Goal: Contribute content: Contribute content

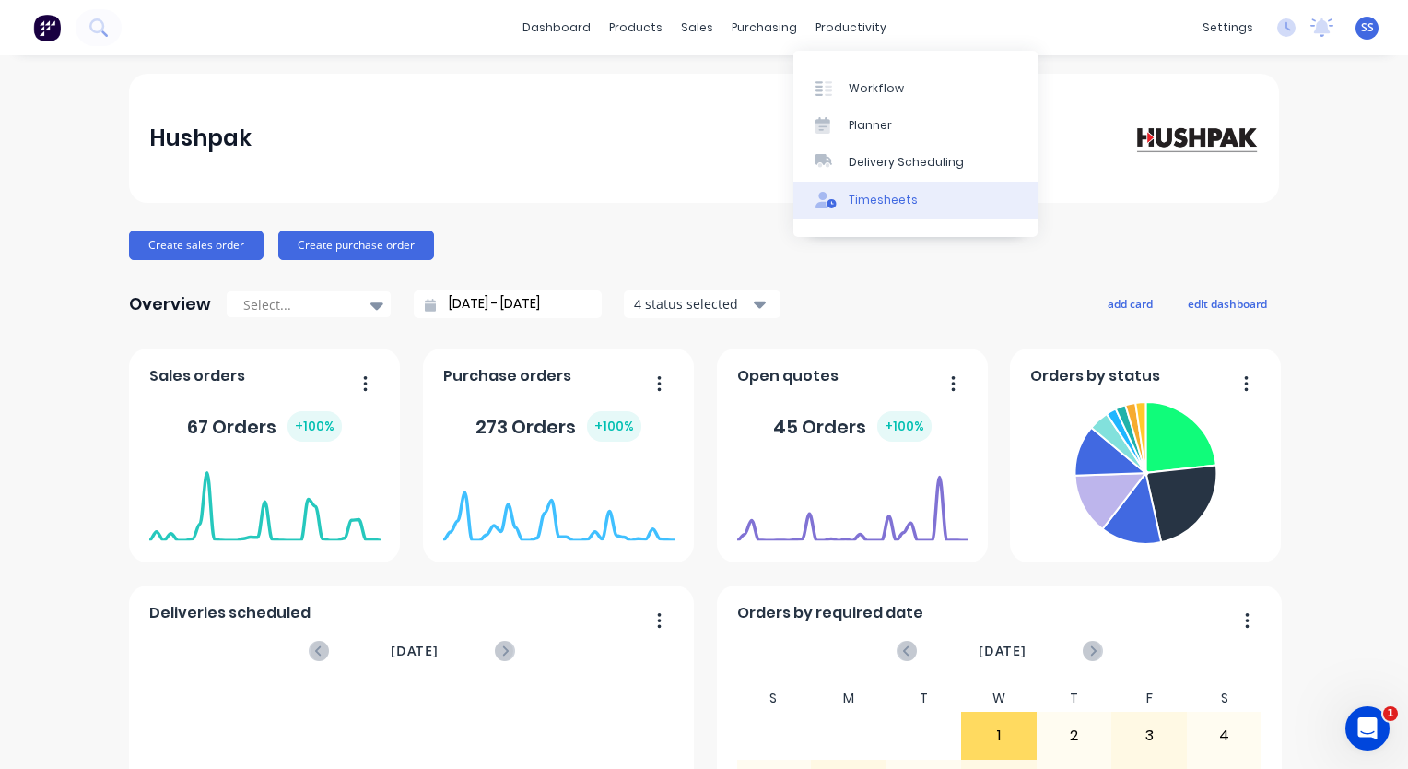
click at [889, 196] on div "Timesheets" at bounding box center [883, 200] width 69 height 17
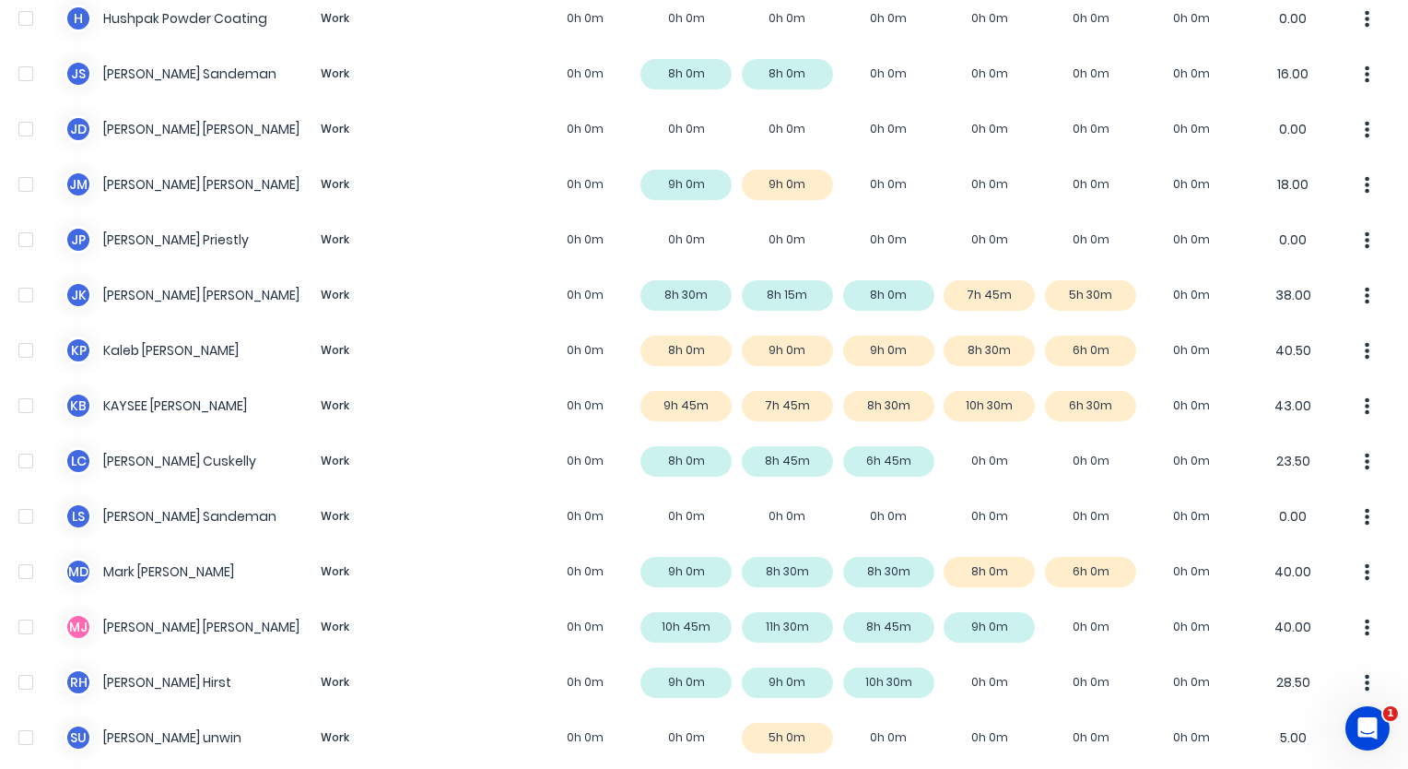
scroll to position [1198, 0]
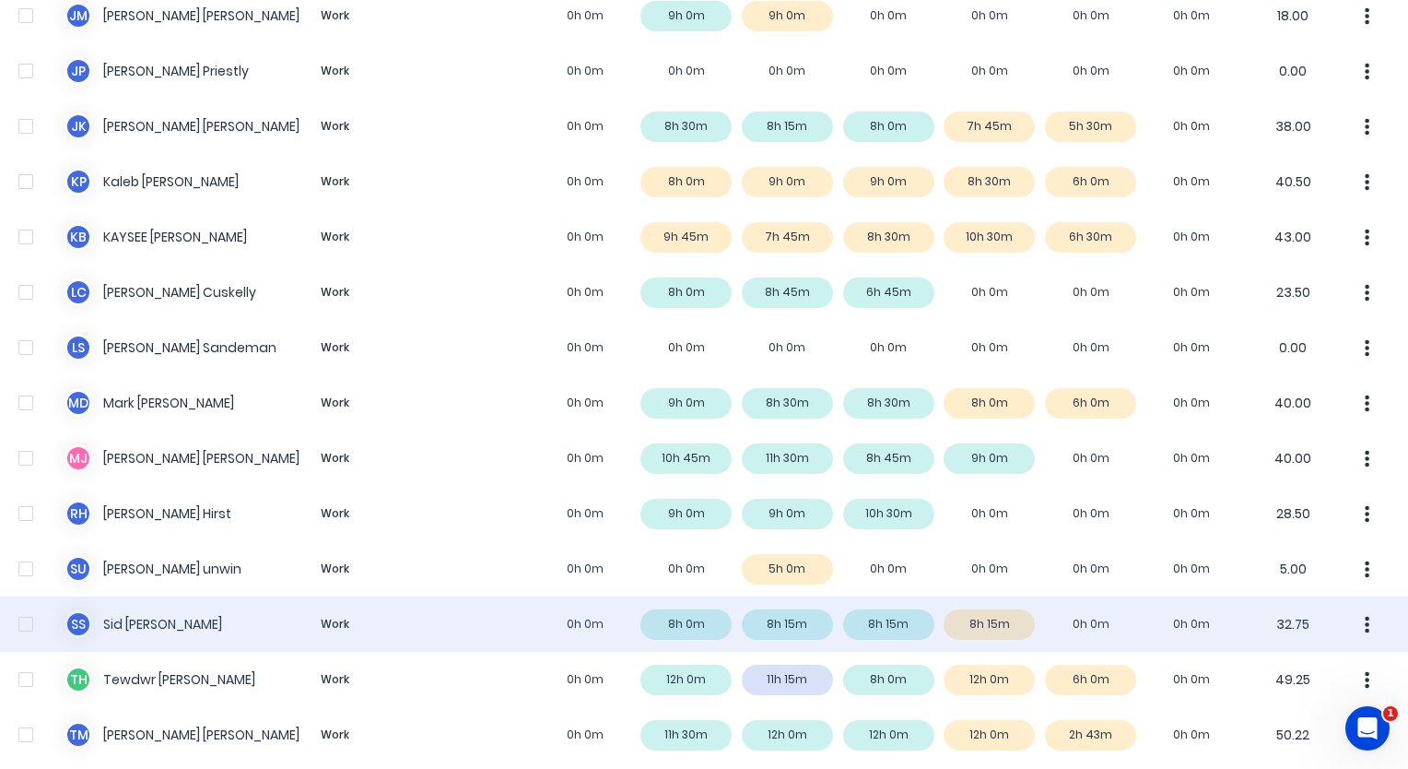
click at [153, 632] on div "S S [PERSON_NAME] Work 0h 0m 8h 0m 8h 15m 8h 15m 8h 15m 0h 0m 0h 0m 32.75" at bounding box center [704, 623] width 1408 height 55
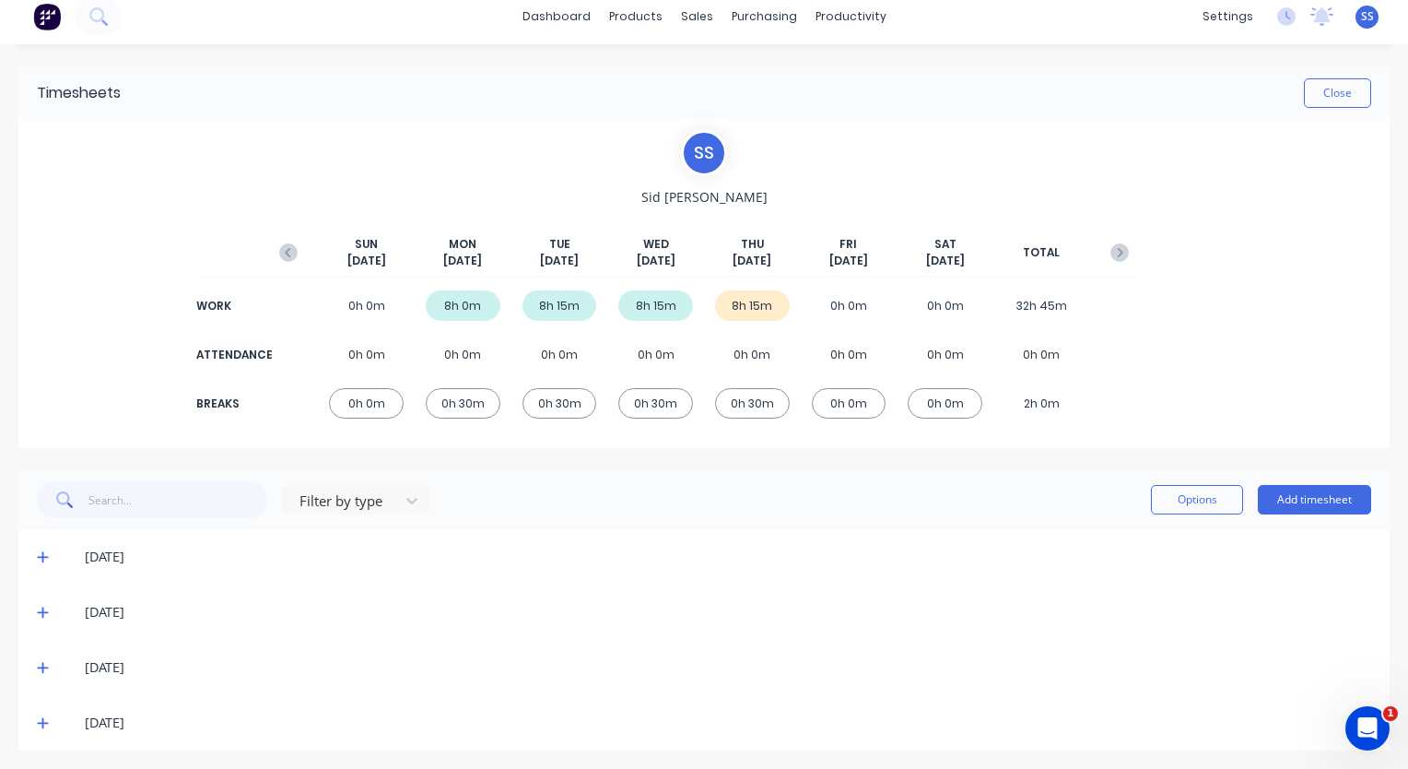
scroll to position [15, 0]
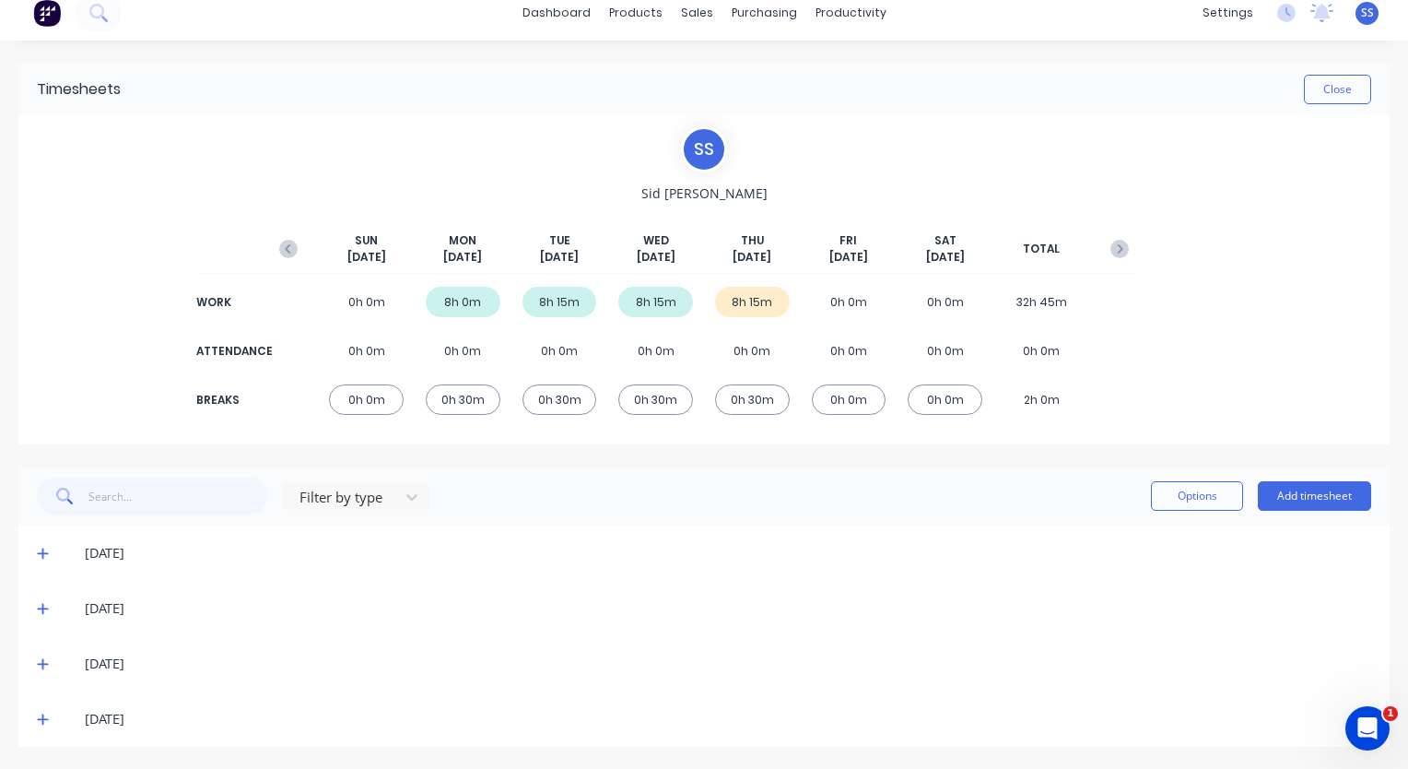
click at [42, 714] on icon at bounding box center [42, 719] width 11 height 11
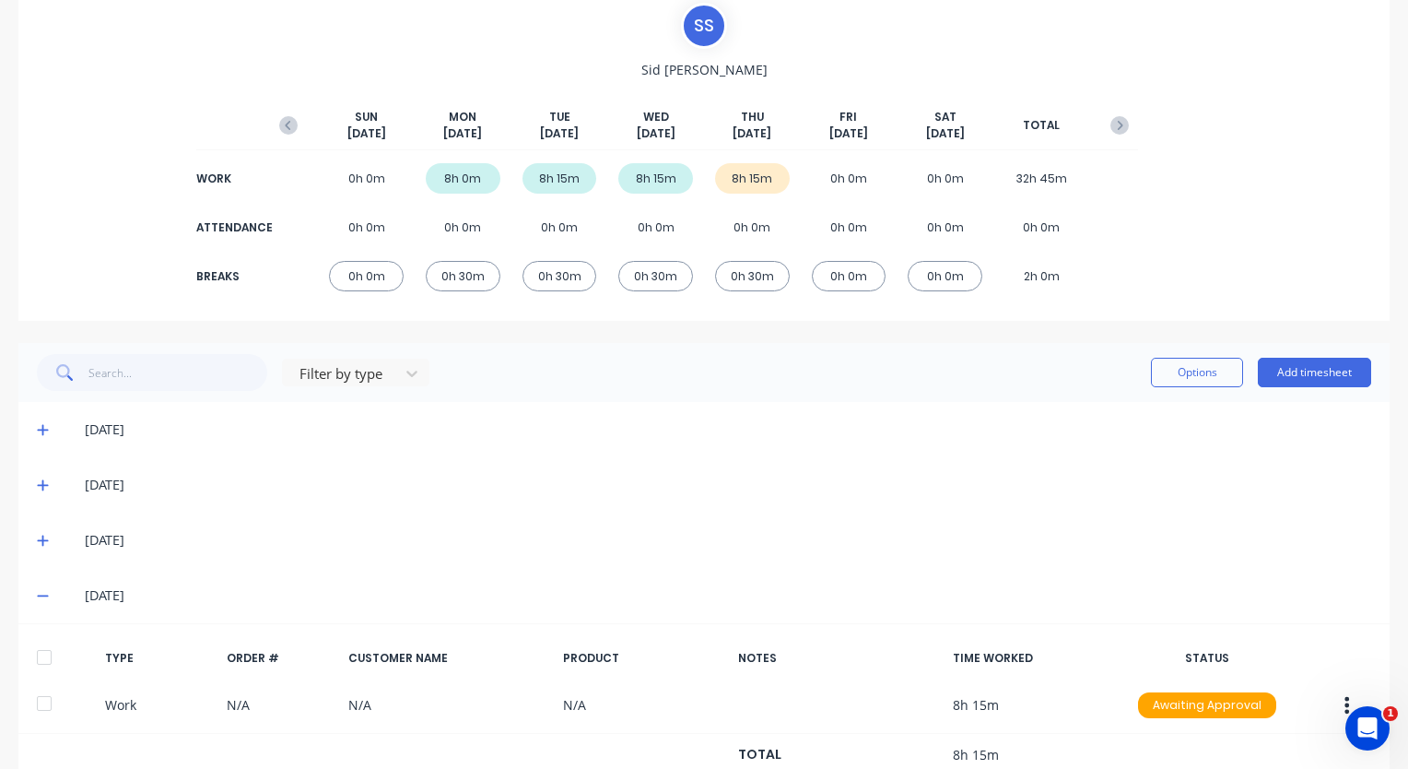
scroll to position [348, 0]
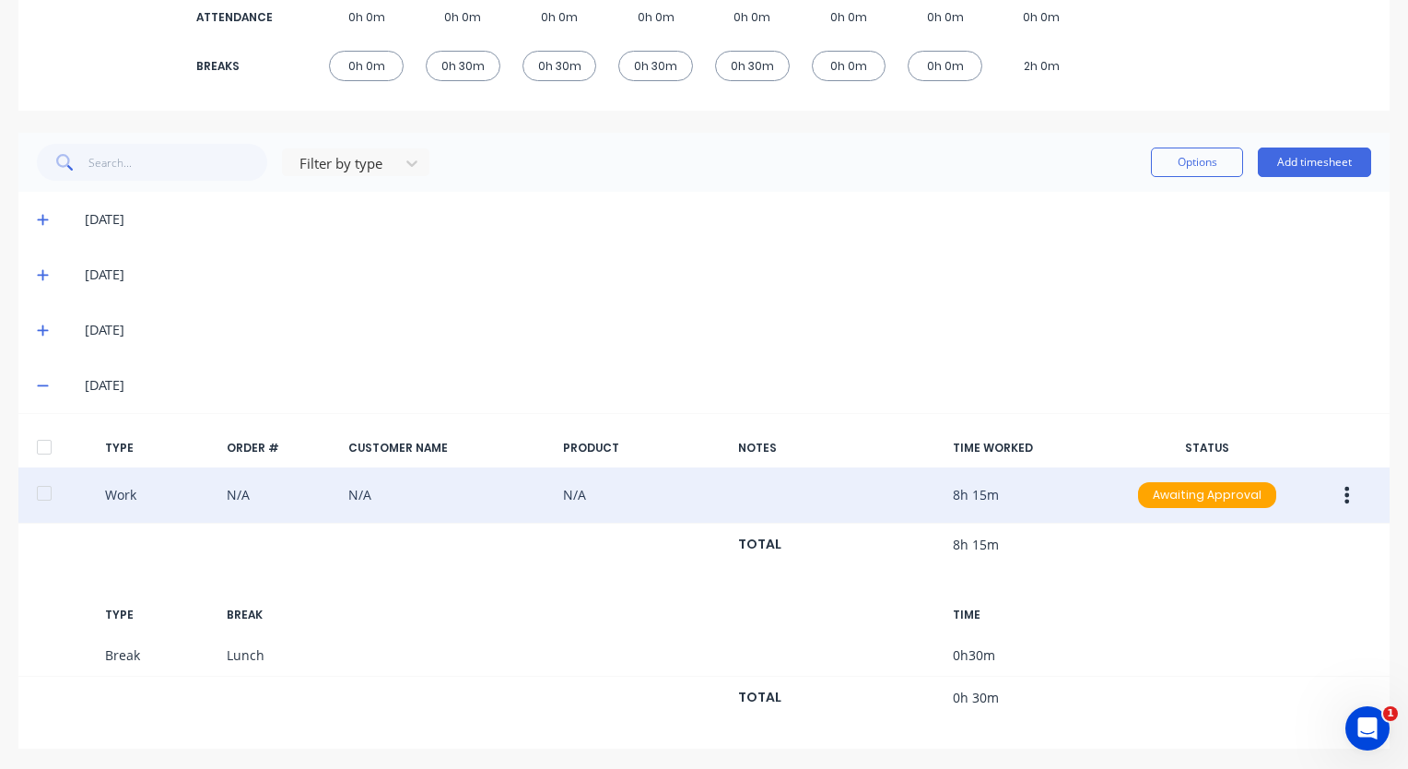
click at [1345, 492] on icon "button" at bounding box center [1347, 495] width 5 height 20
click at [1284, 463] on div "Duplicate" at bounding box center [1282, 462] width 142 height 27
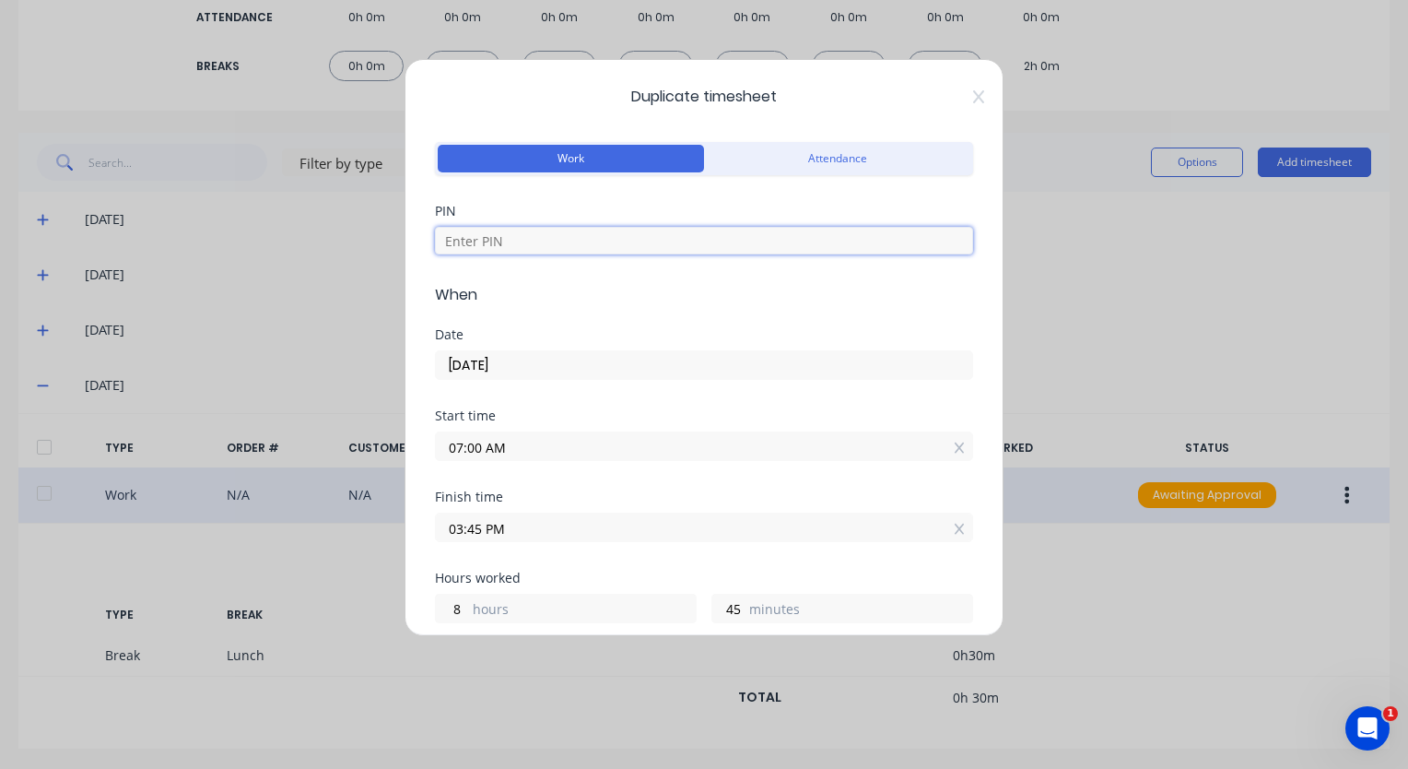
click at [557, 234] on input at bounding box center [704, 241] width 538 height 28
type input "9358"
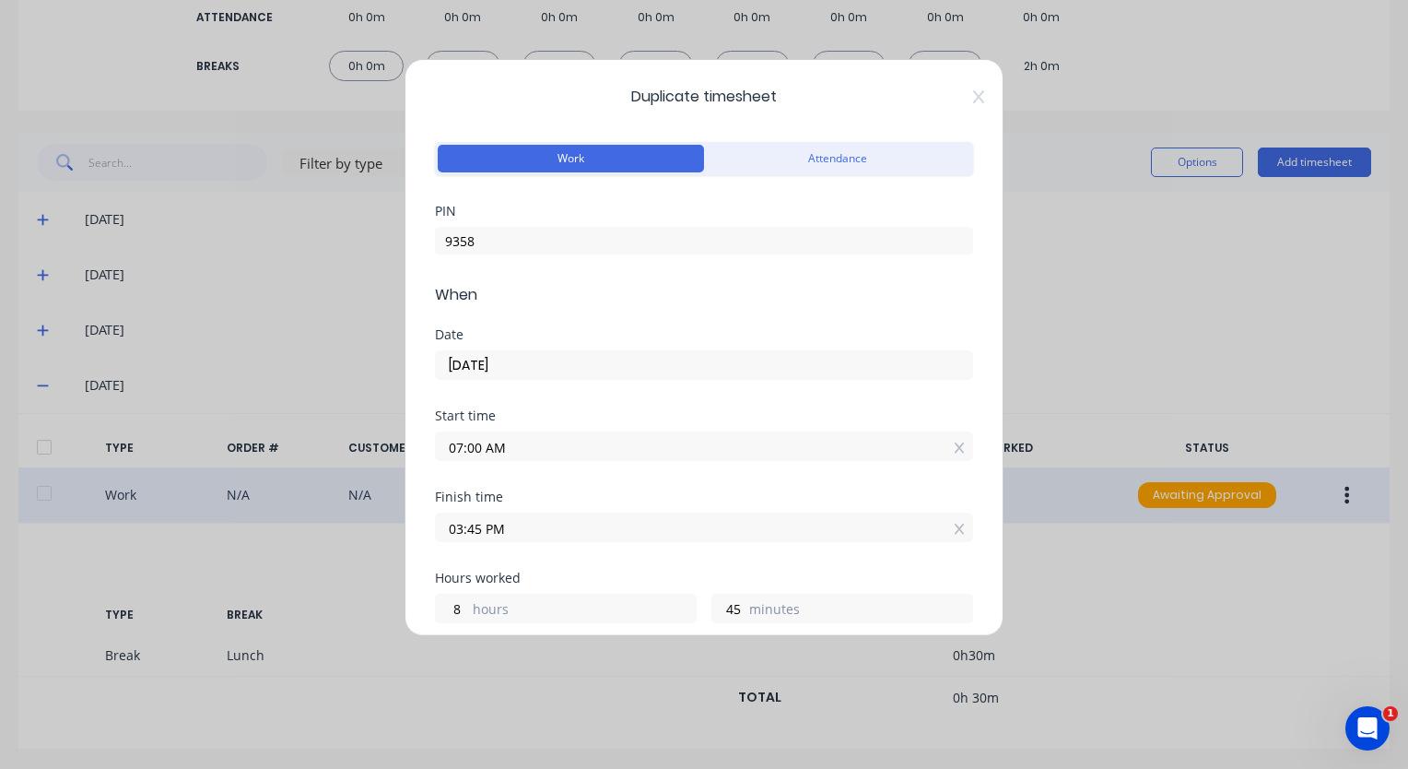
click at [550, 357] on input "[DATE]" at bounding box center [704, 365] width 536 height 28
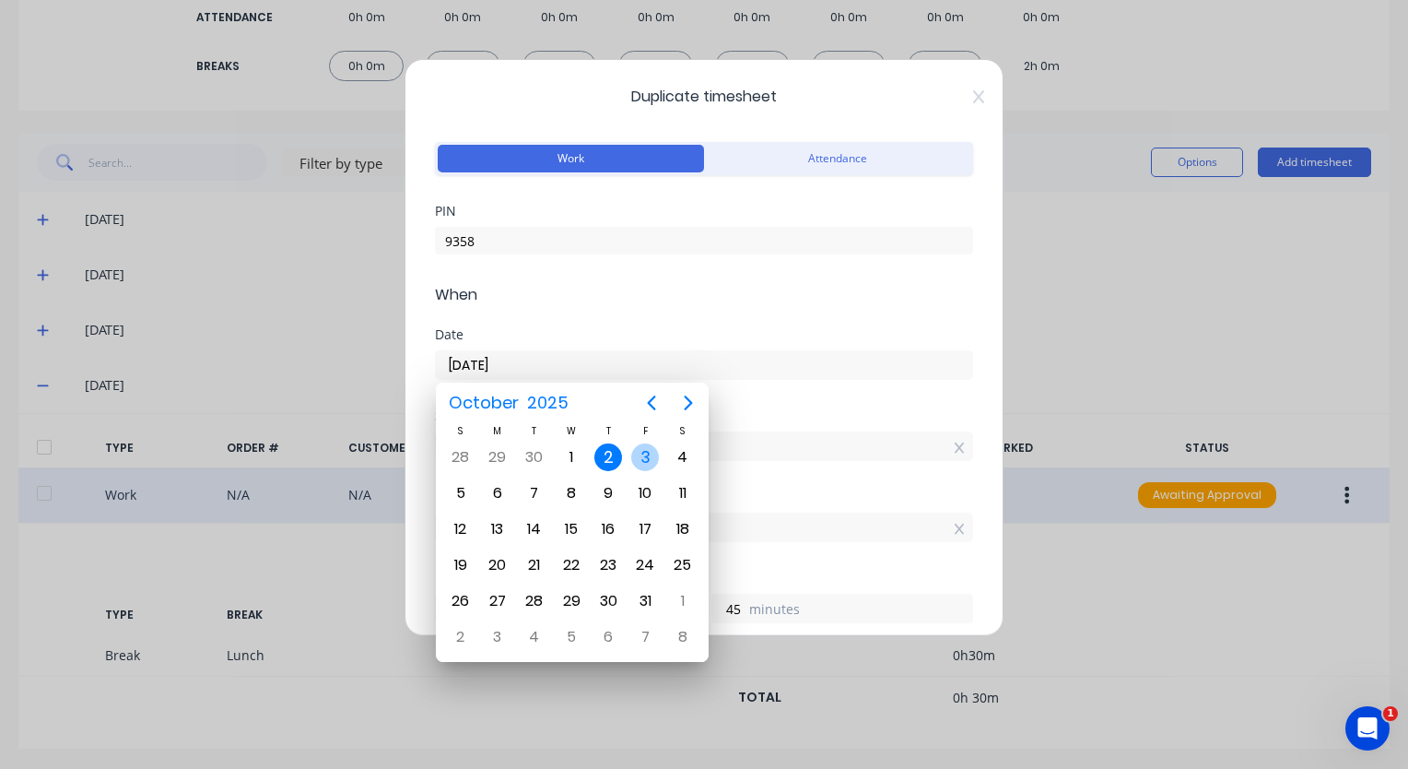
click at [642, 455] on div "3" at bounding box center [645, 457] width 28 height 28
type input "[DATE]"
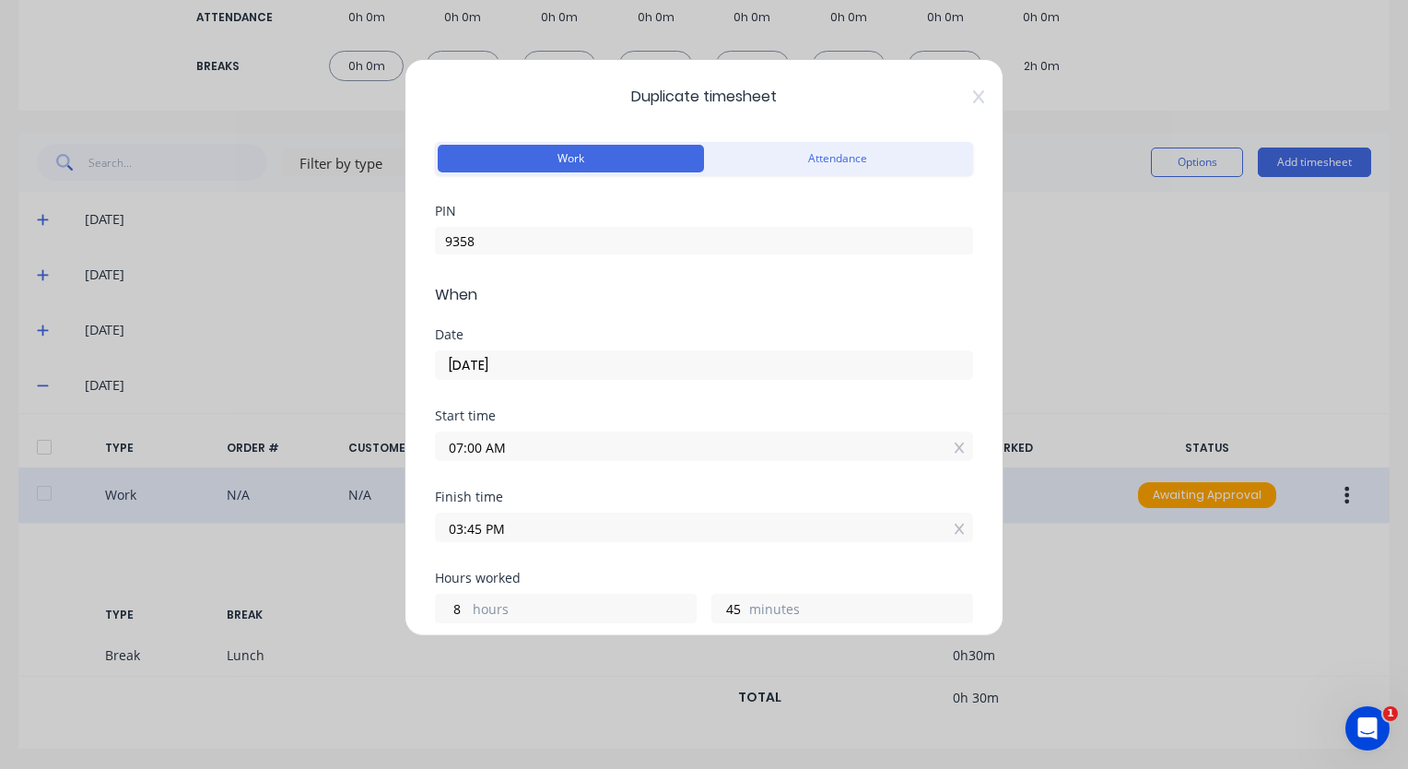
click at [536, 524] on input "03:45 PM" at bounding box center [704, 527] width 536 height 28
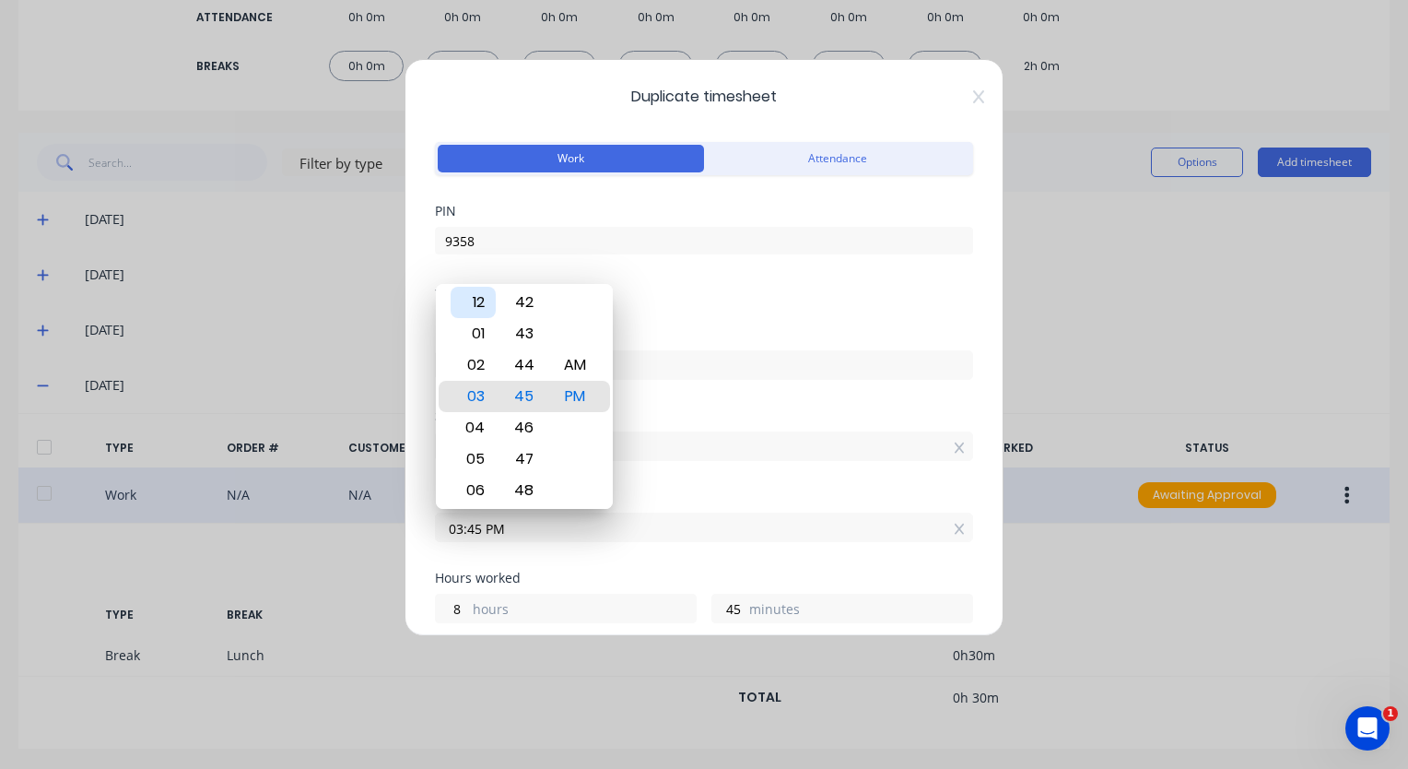
click at [484, 312] on div "12" at bounding box center [473, 302] width 45 height 31
type input "12:45 PM"
type input "5"
click at [771, 489] on div "Start time 07:00 AM" at bounding box center [704, 449] width 538 height 81
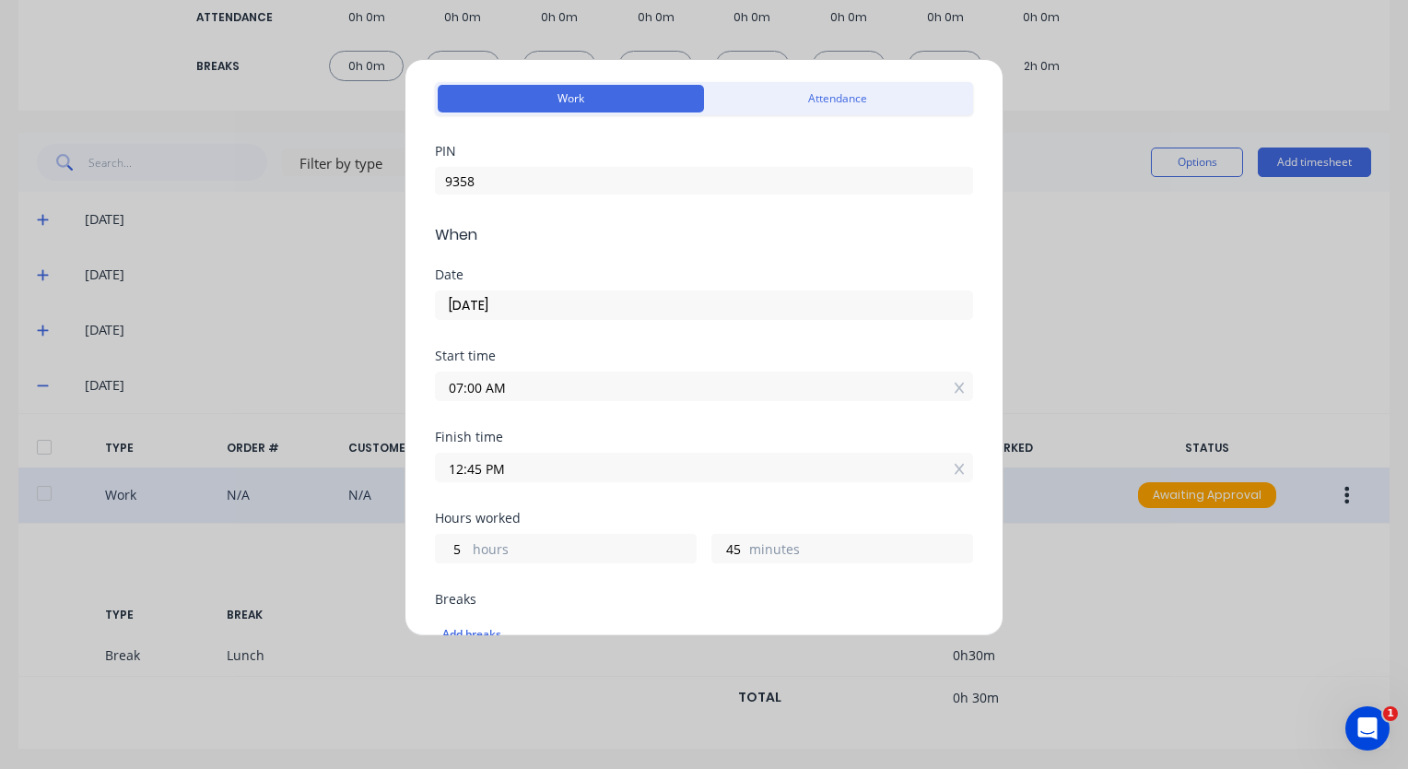
scroll to position [184, 0]
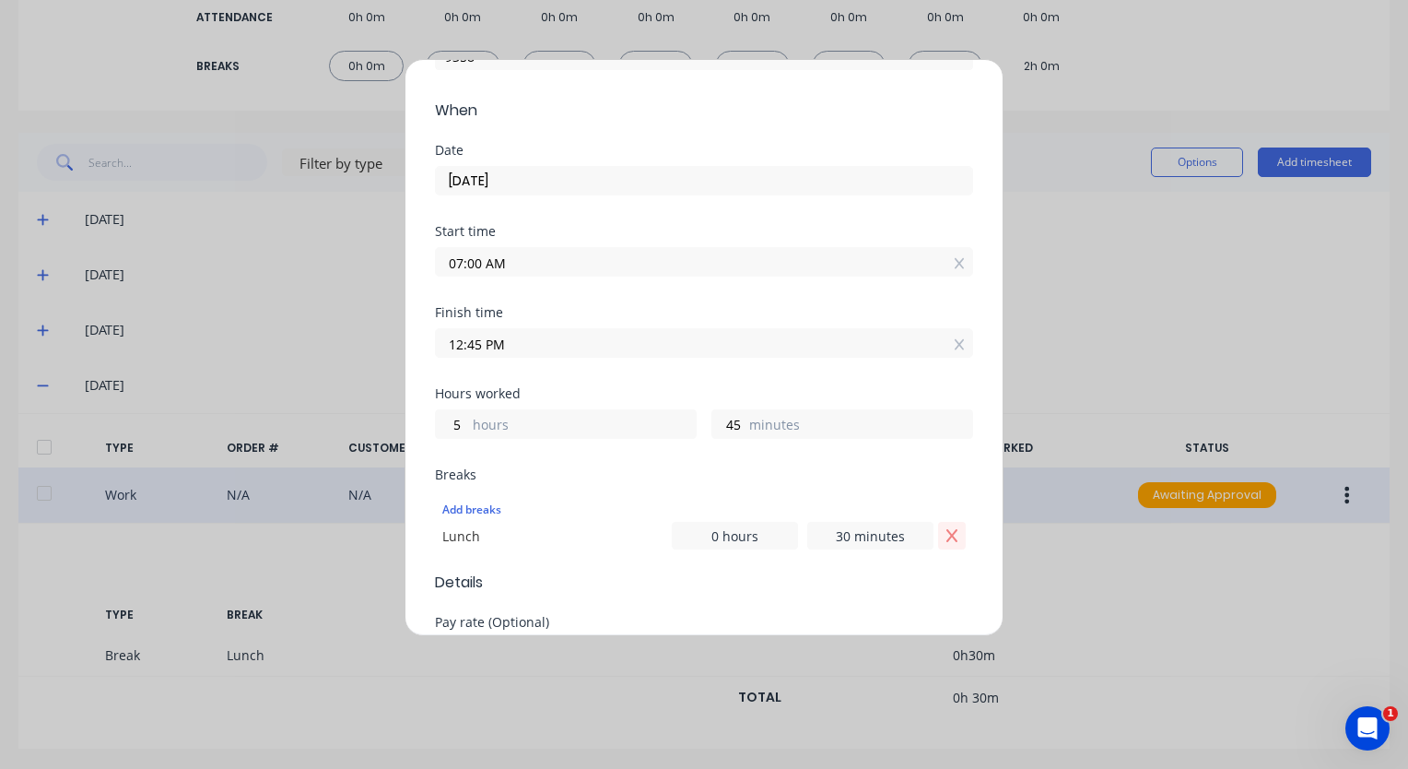
click at [945, 536] on icon "Remove Lunch" at bounding box center [952, 535] width 15 height 15
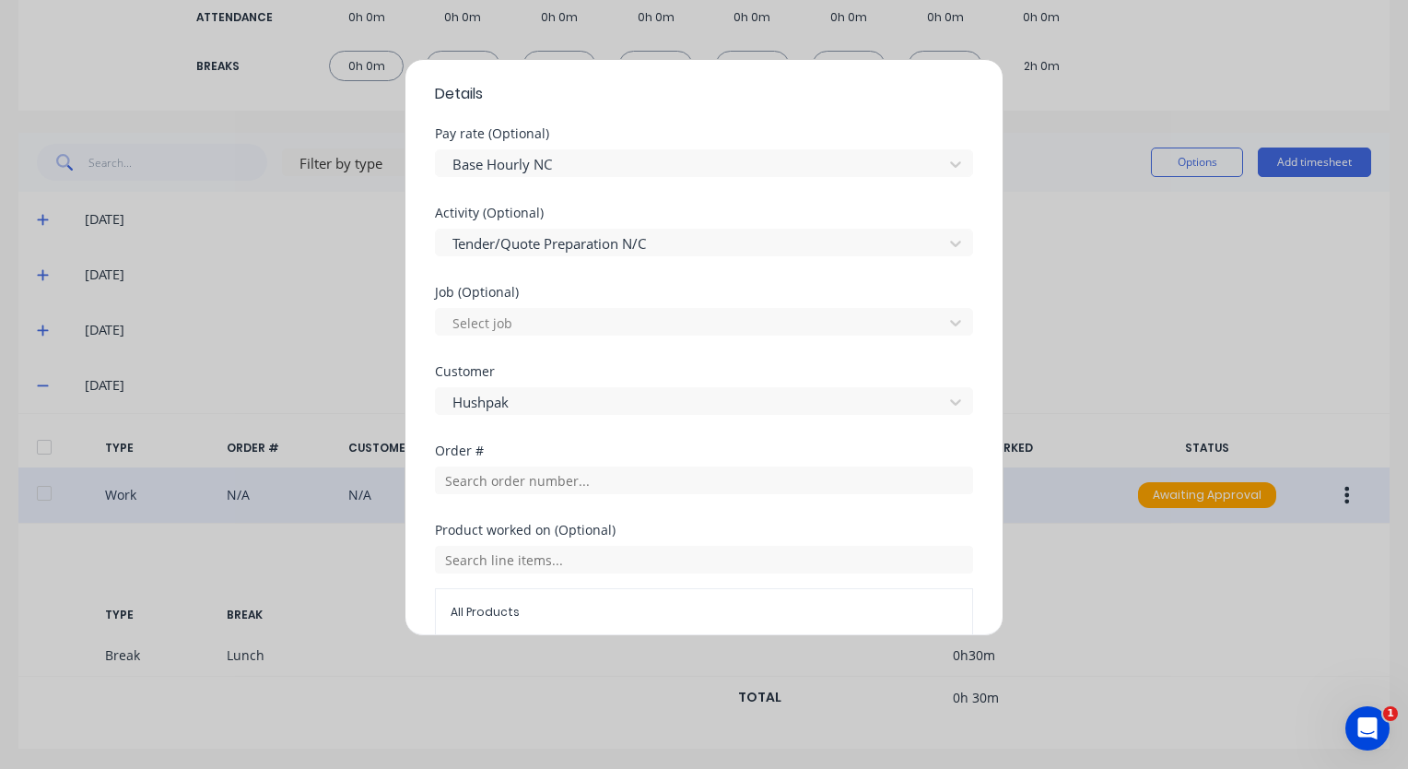
scroll to position [877, 0]
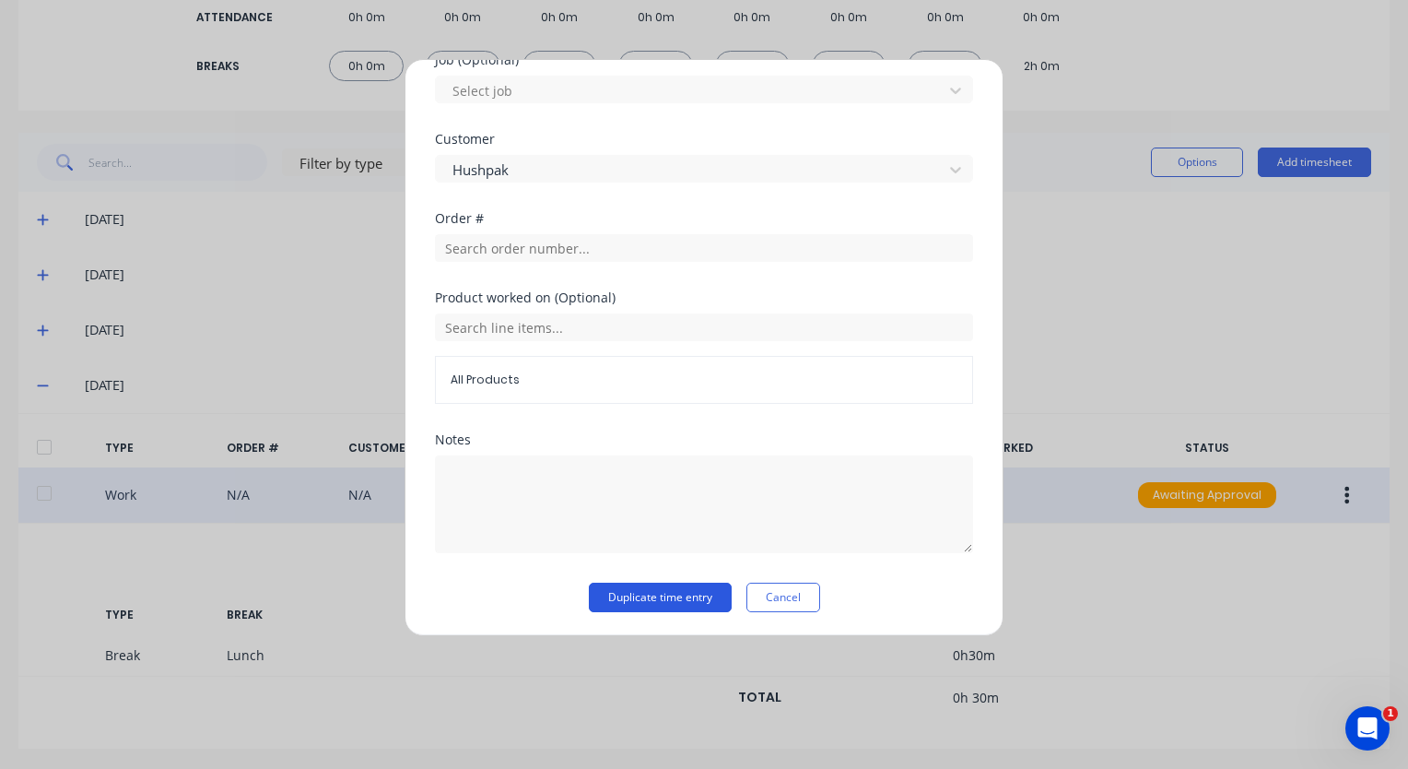
click at [672, 599] on button "Duplicate time entry" at bounding box center [660, 597] width 143 height 29
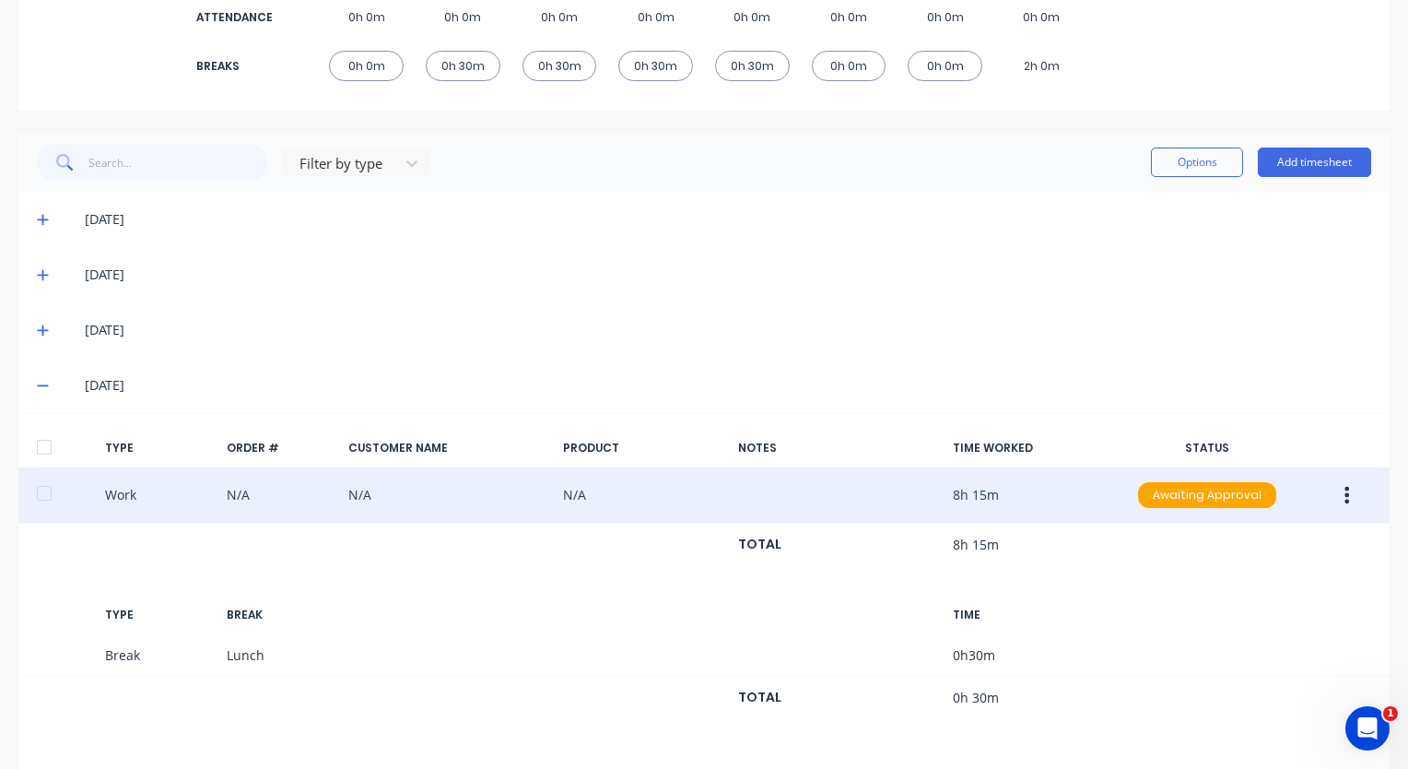
click at [47, 392] on span at bounding box center [46, 385] width 18 height 18
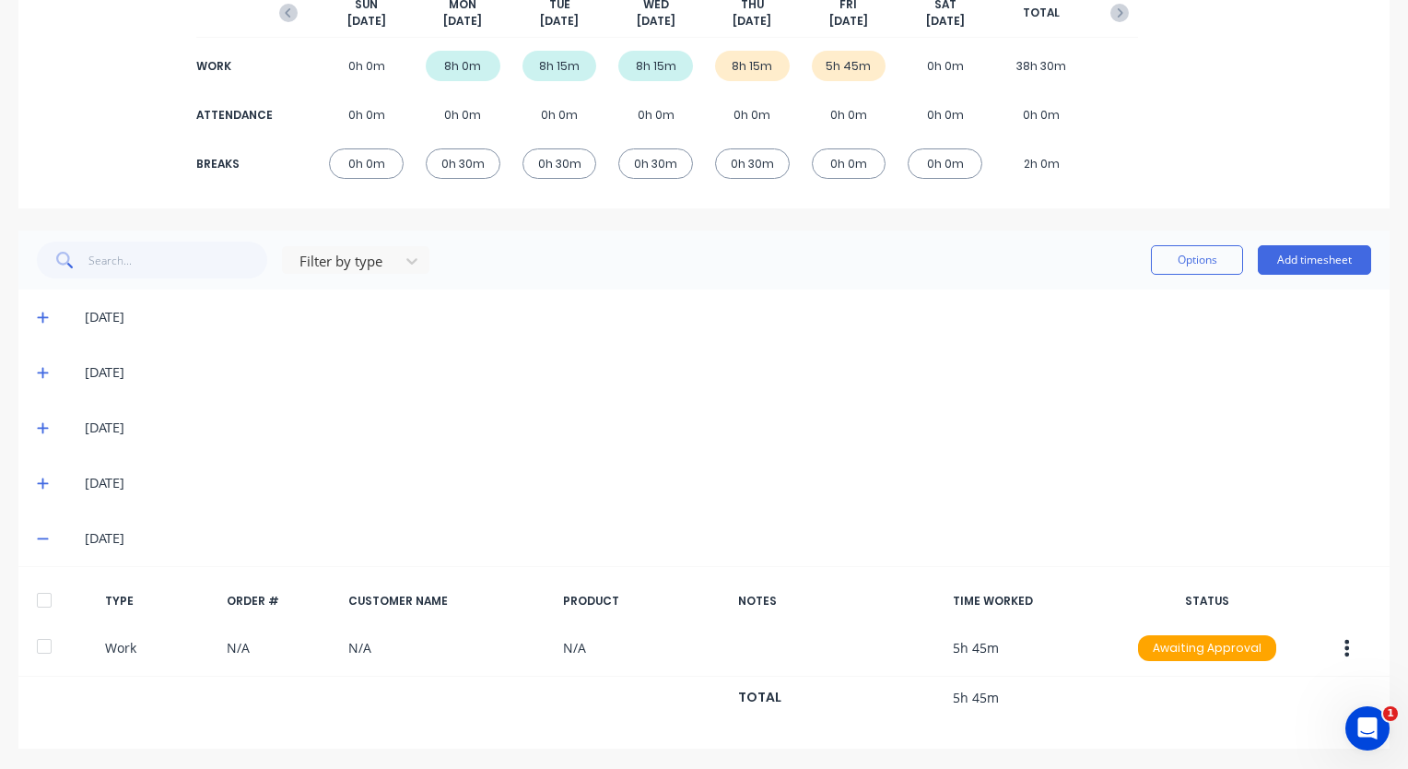
click at [43, 538] on icon at bounding box center [42, 539] width 11 height 2
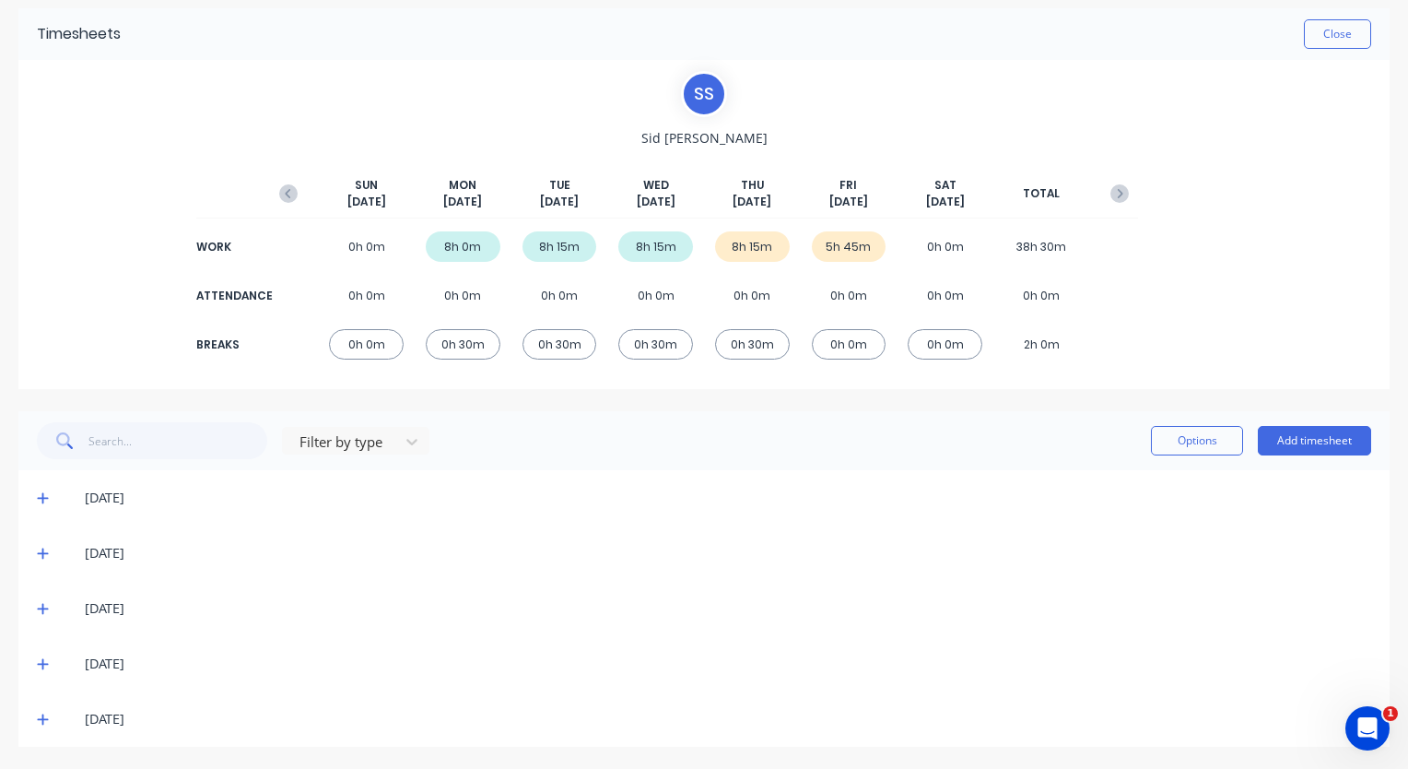
scroll to position [0, 0]
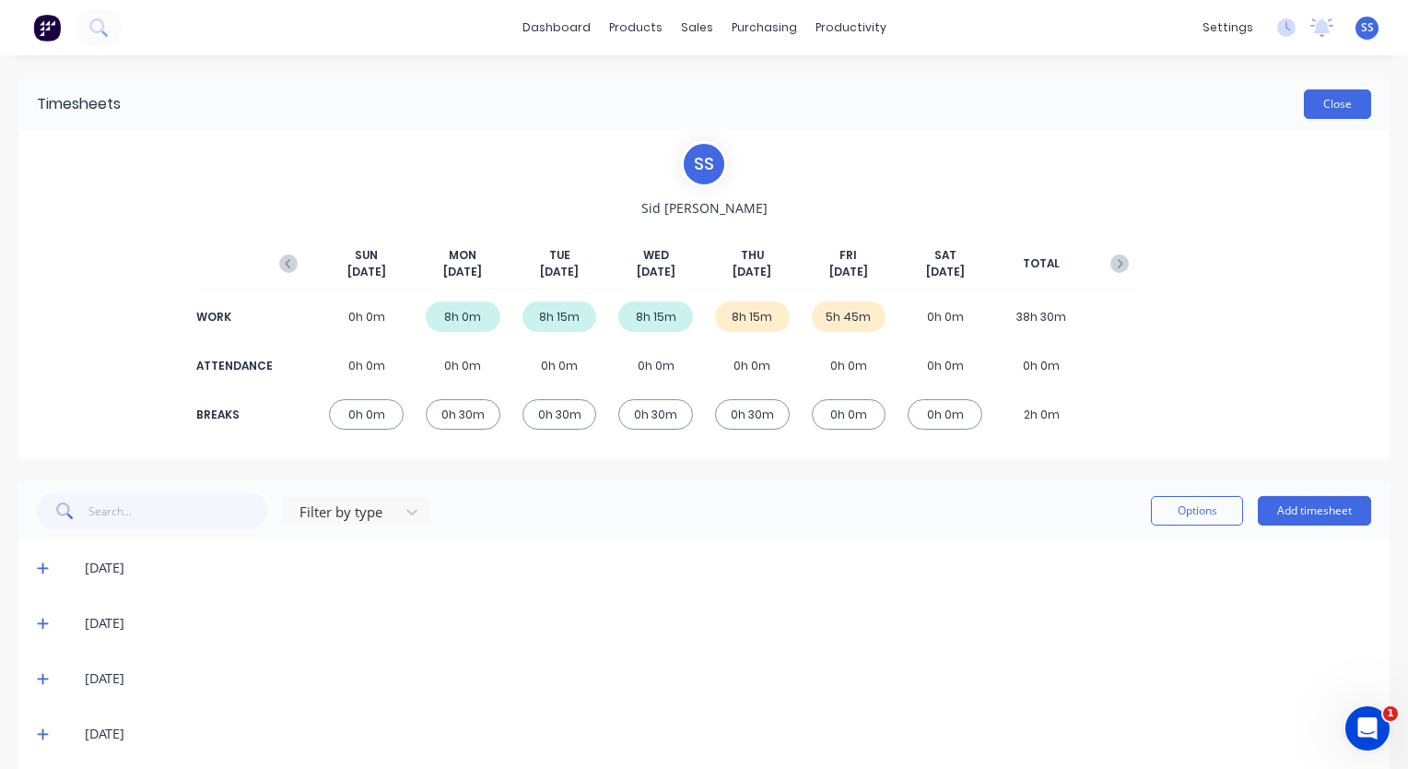
click at [1330, 103] on button "Close" at bounding box center [1337, 103] width 67 height 29
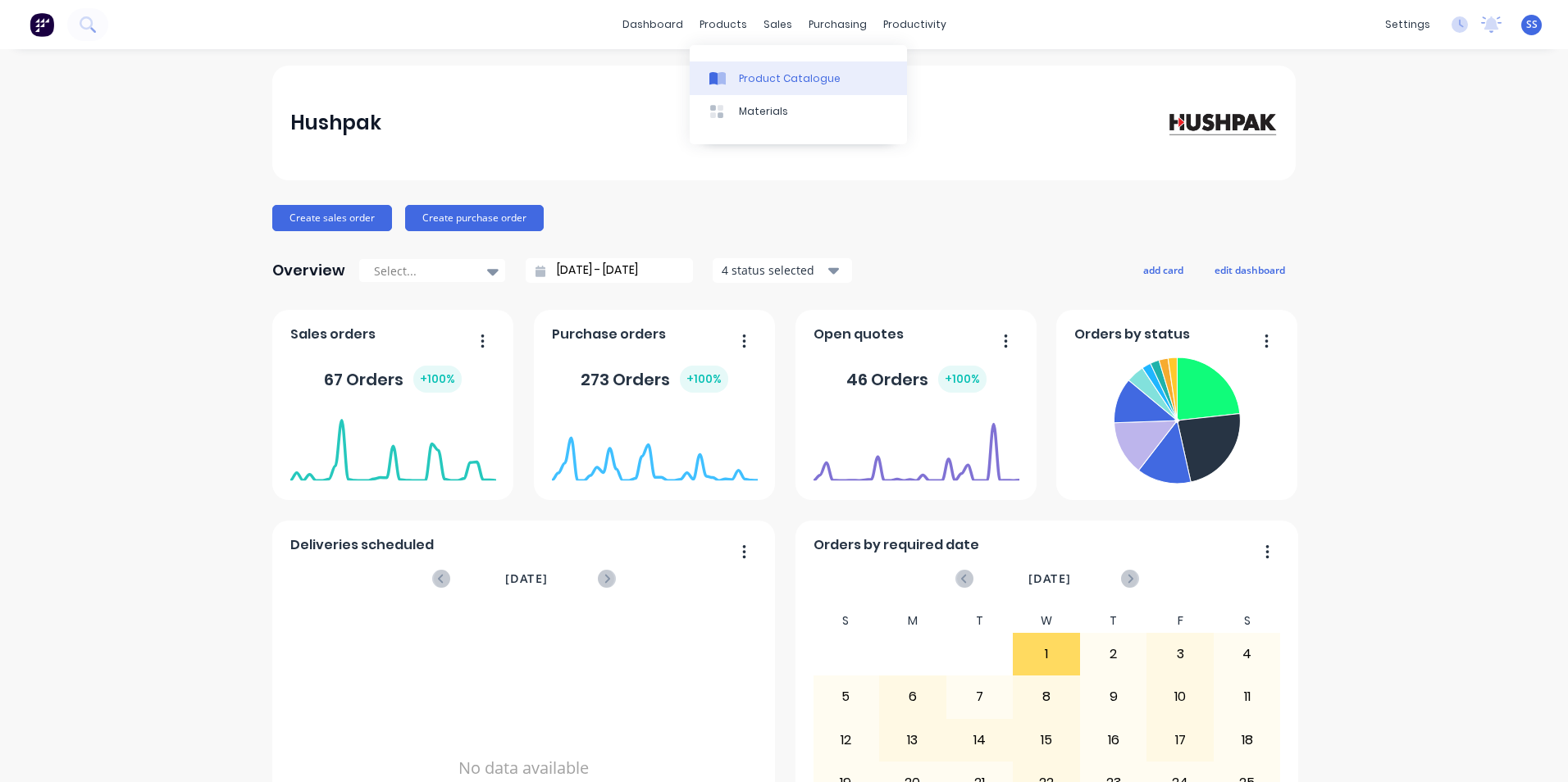
drag, startPoint x: 745, startPoint y: 69, endPoint x: 740, endPoint y: 78, distance: 10.3
click at [745, 69] on link "Product Catalogue" at bounding box center [798, 77] width 217 height 33
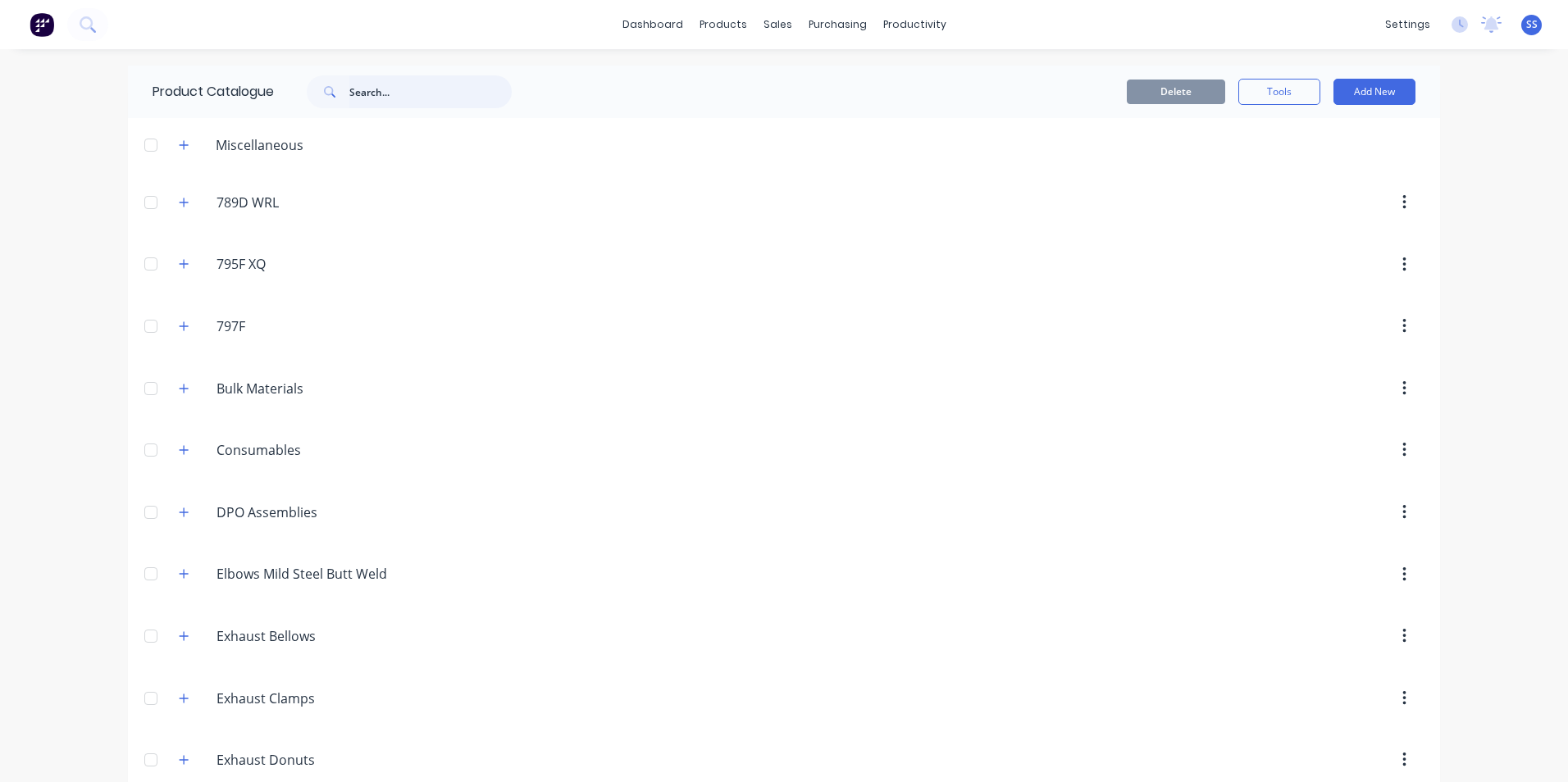
click at [413, 85] on input "text" at bounding box center [431, 92] width 163 height 33
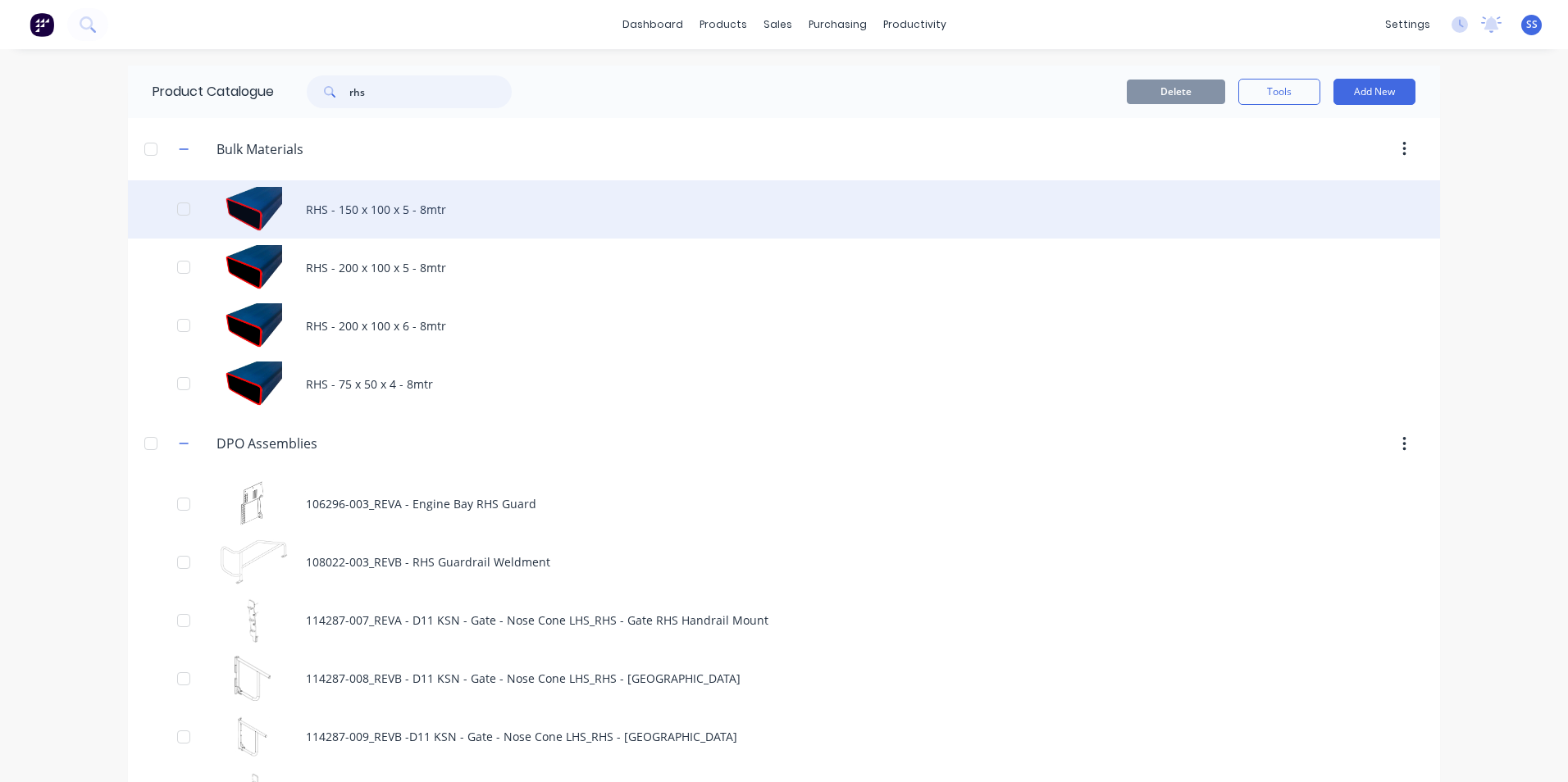
type input "rhs"
click at [399, 201] on div "RHS - 150 x 100 x 5 - 8mtr" at bounding box center [784, 209] width 1313 height 58
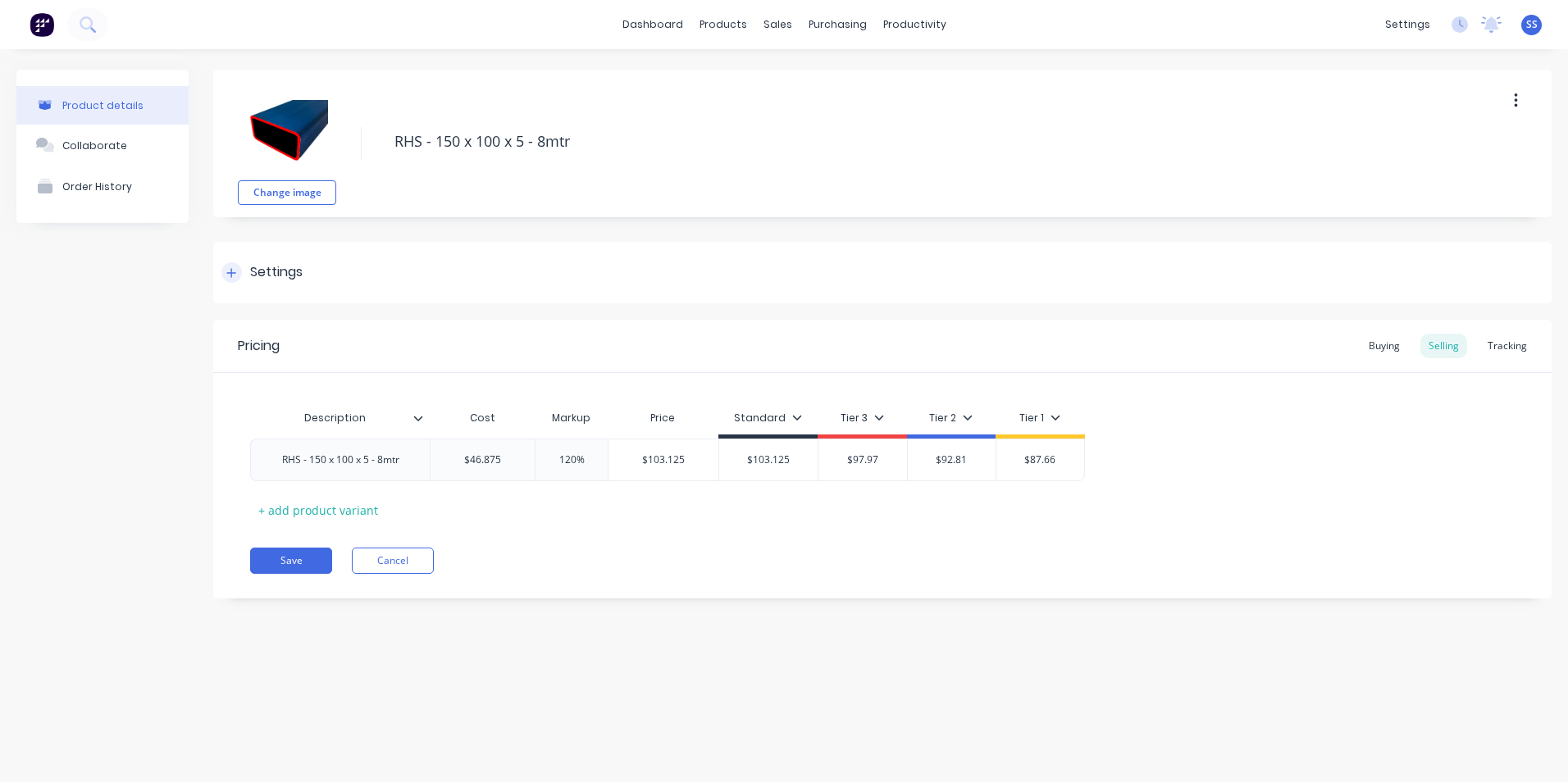
type textarea "x"
click at [92, 23] on icon at bounding box center [85, 22] width 13 height 13
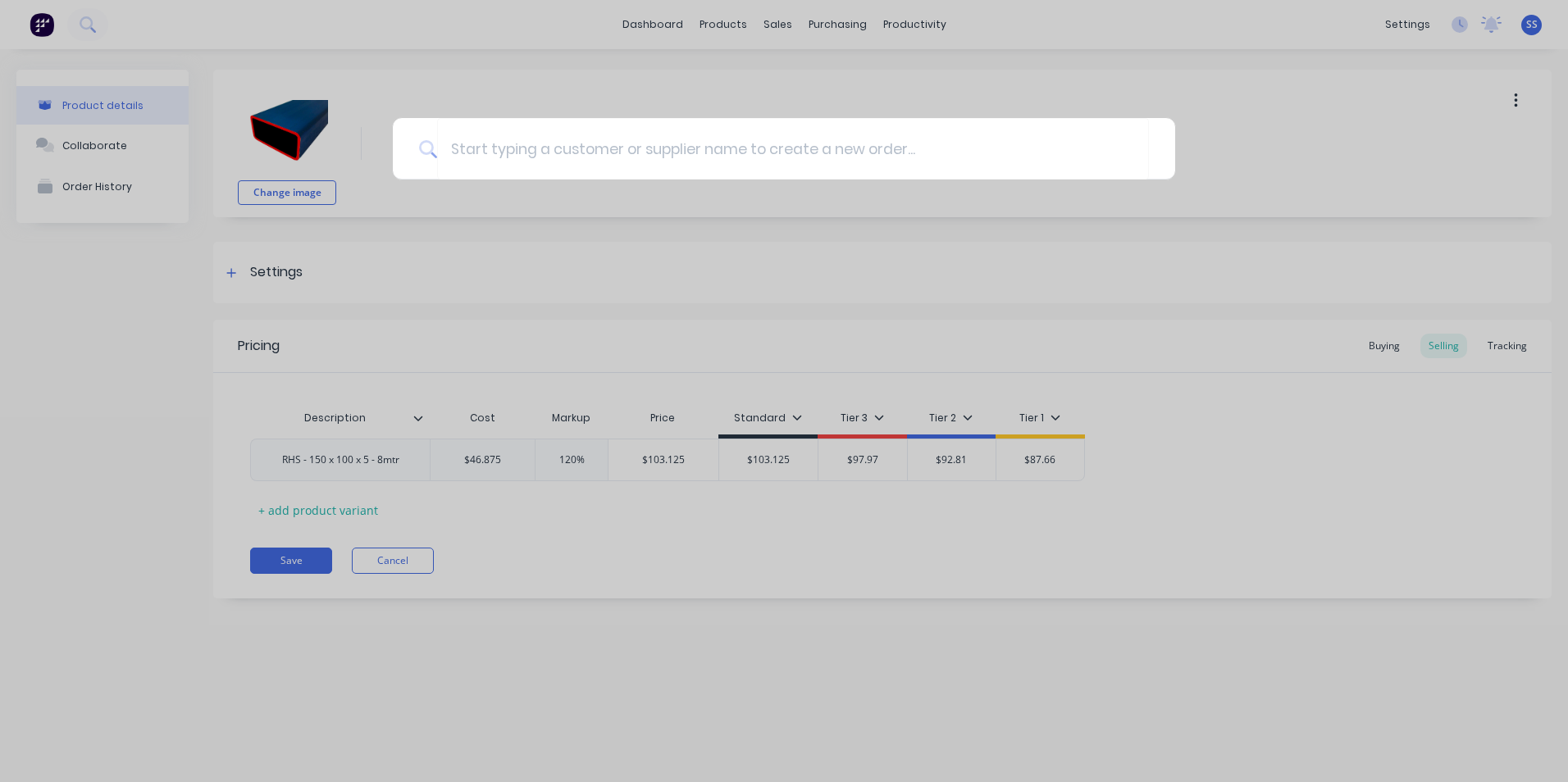
click at [160, 24] on div at bounding box center [784, 391] width 1568 height 782
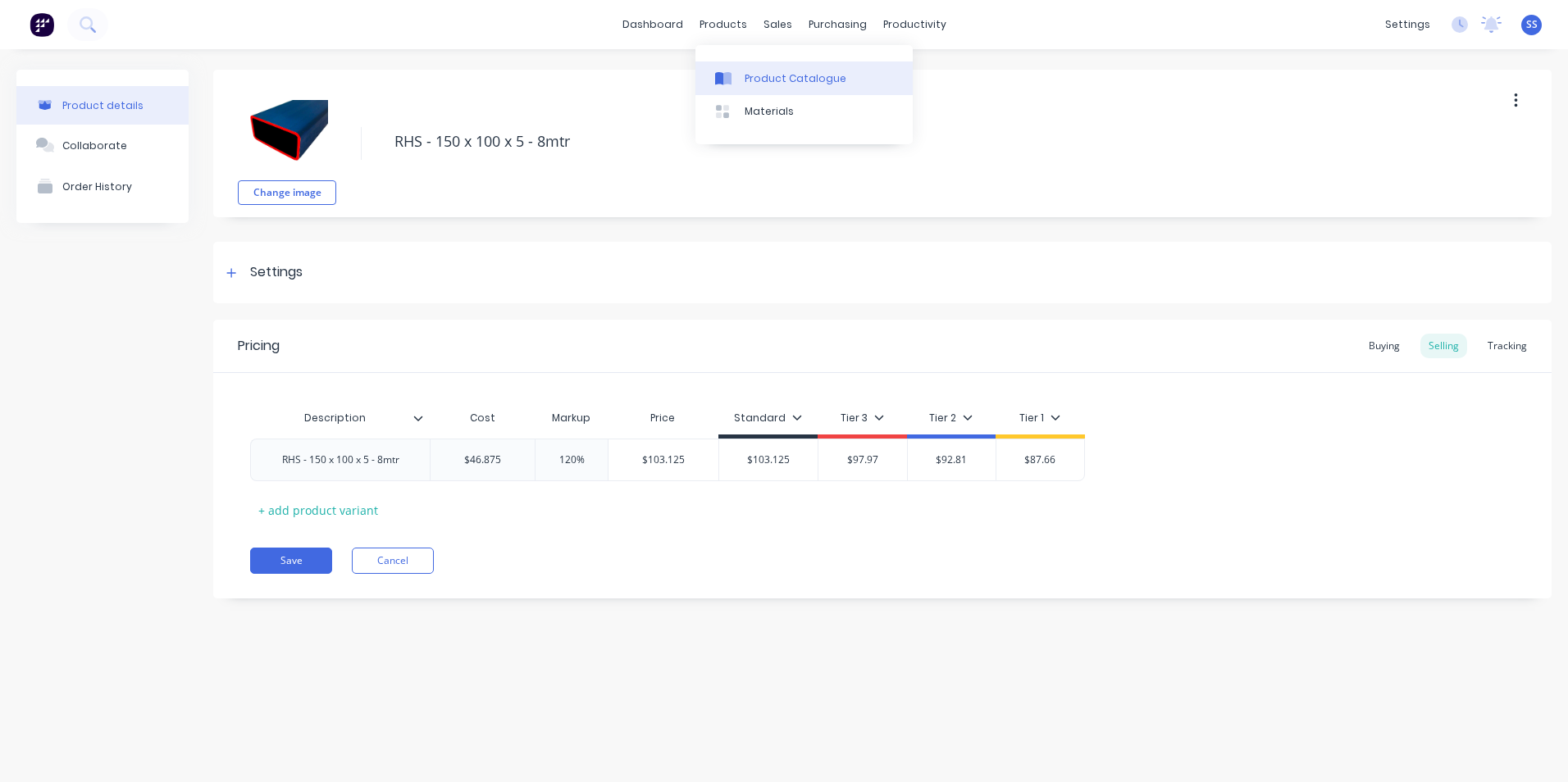
click at [756, 74] on div "Product Catalogue" at bounding box center [796, 78] width 101 height 15
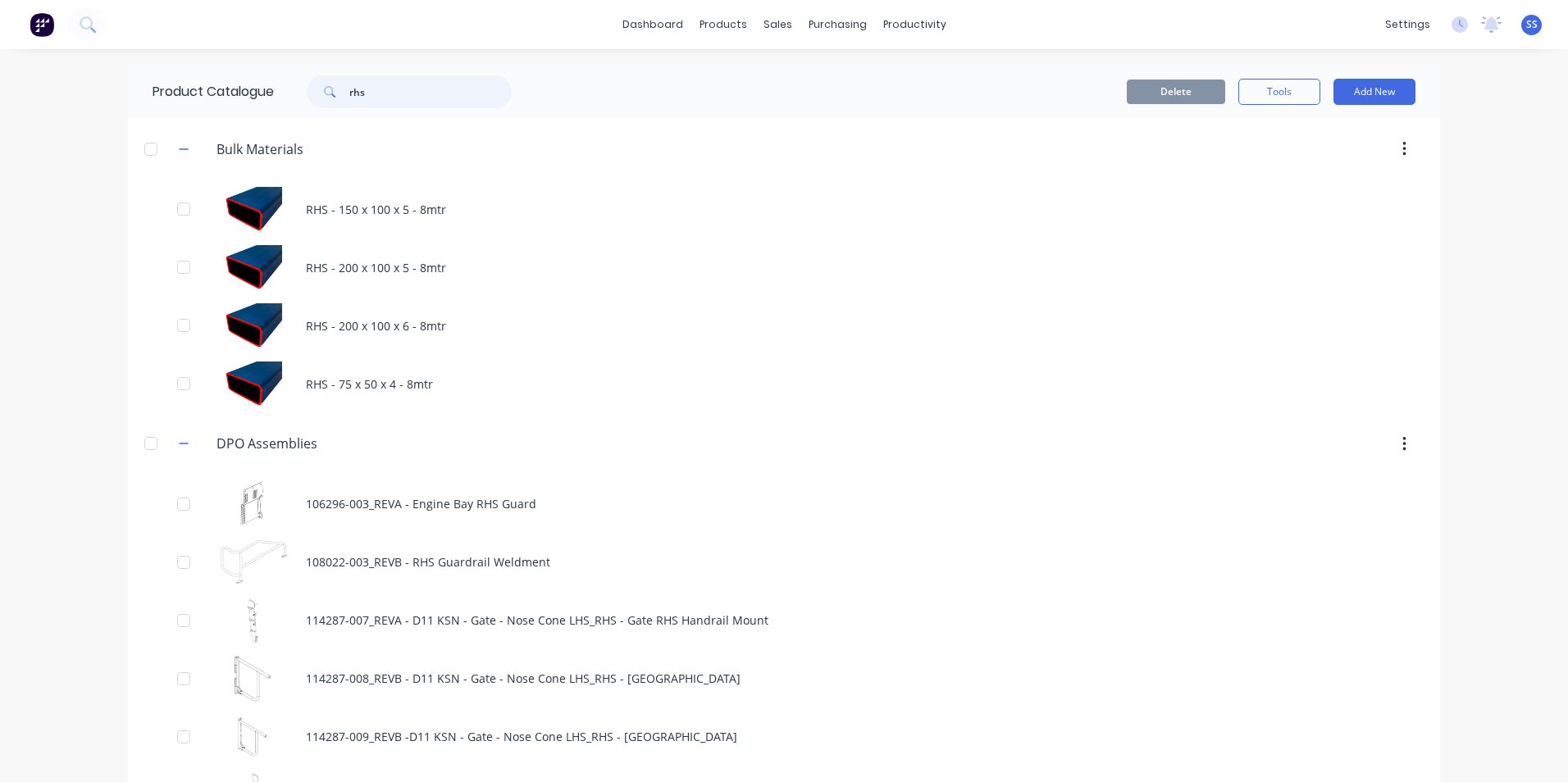
drag, startPoint x: 427, startPoint y: 95, endPoint x: 289, endPoint y: 87, distance: 138.2
click at [290, 87] on div "rhs" at bounding box center [400, 92] width 222 height 33
type input "pipe"
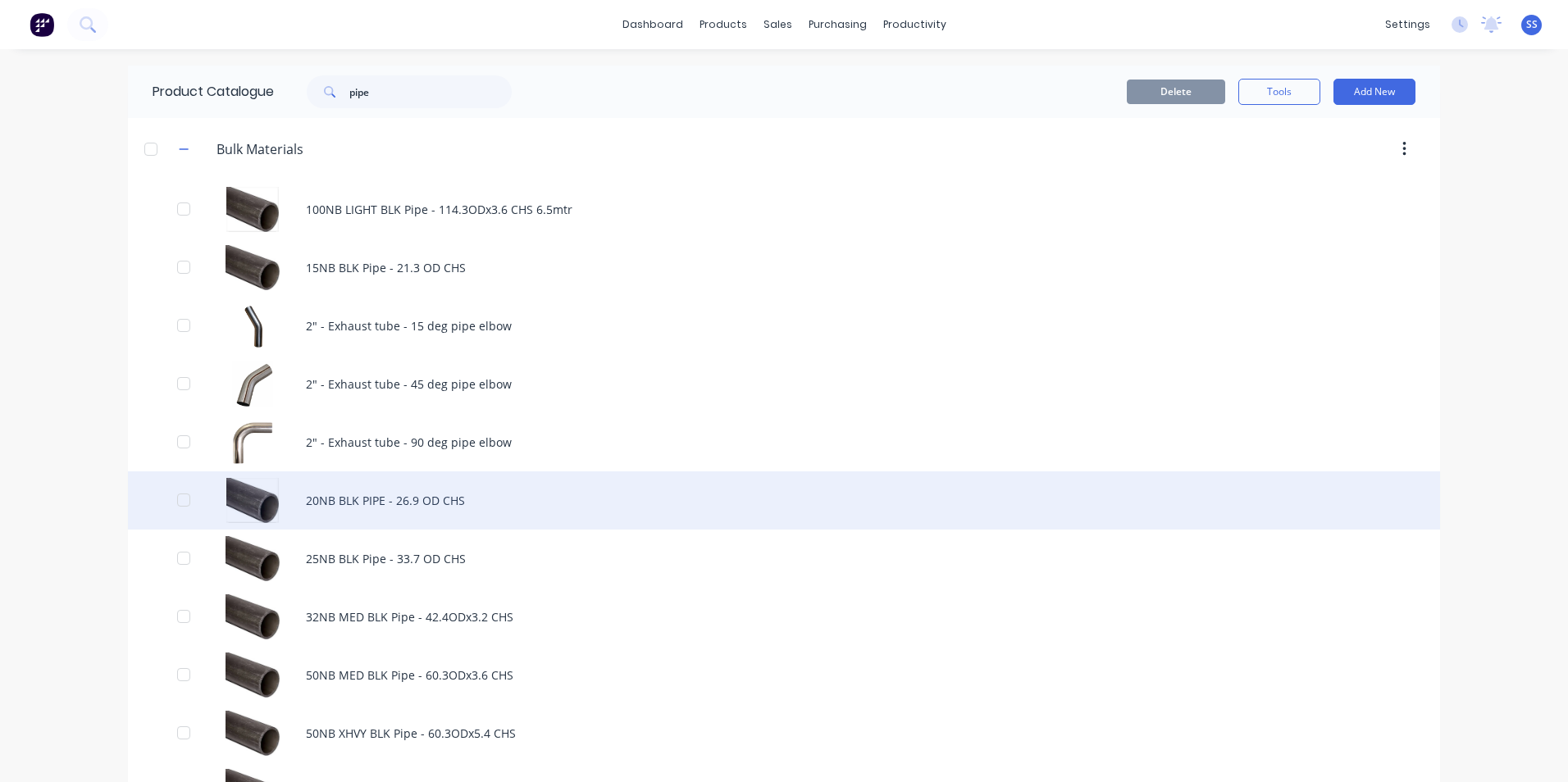
click at [359, 499] on div "20NB BLK PIPE - 26.9 OD CHS" at bounding box center [784, 500] width 1313 height 58
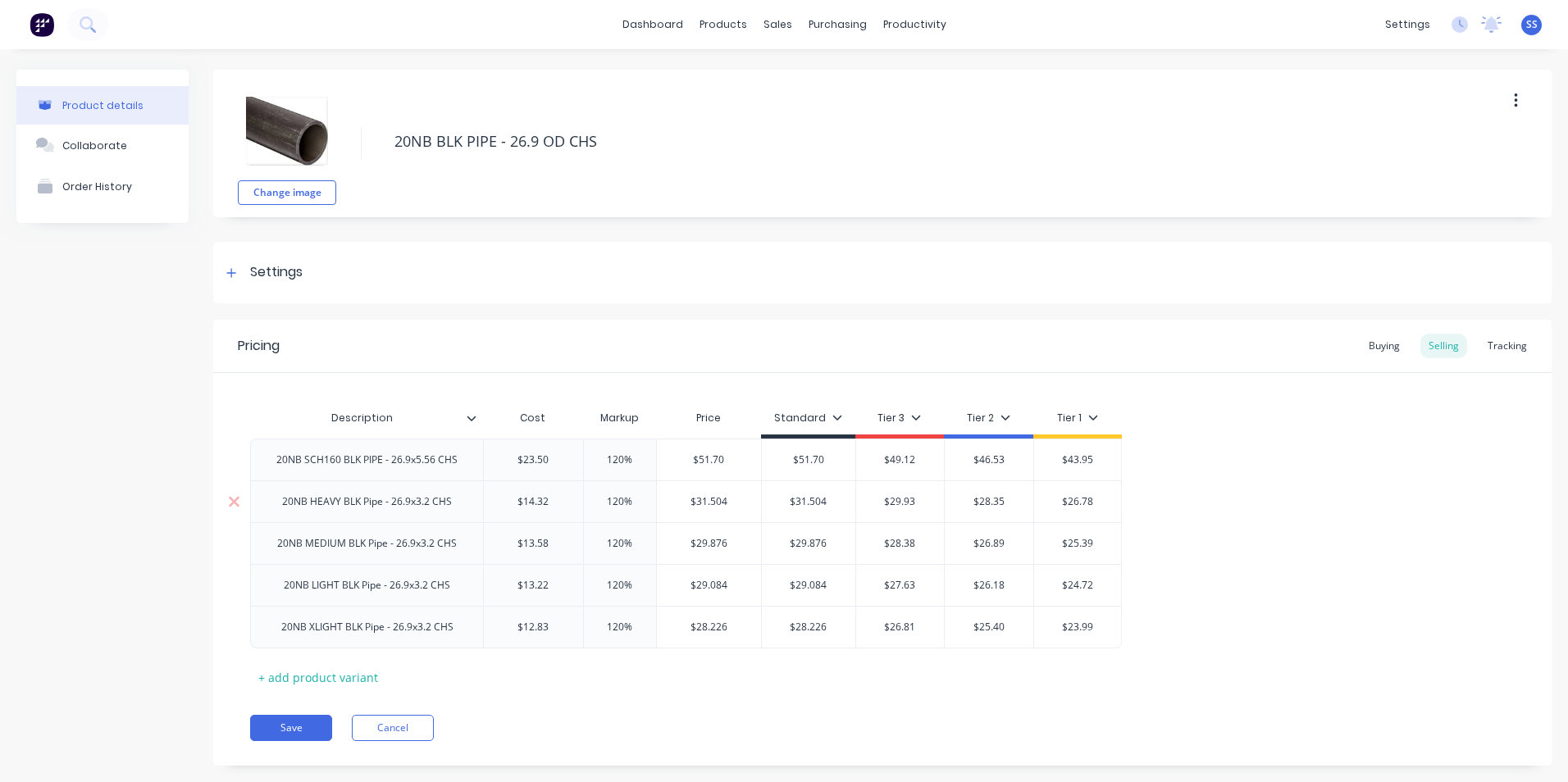
click at [408, 511] on div "20NB HEAVY BLK Pipe - 26.9x3.2 CHS" at bounding box center [367, 502] width 196 height 21
click at [407, 556] on div "20NB MEDIUM BLK Pipe - 26.9x3.2 CHS" at bounding box center [367, 543] width 233 height 42
click at [428, 541] on div "20NB MEDIUM BLK Pipe - 26.9x3.2 CHS" at bounding box center [367, 544] width 206 height 21
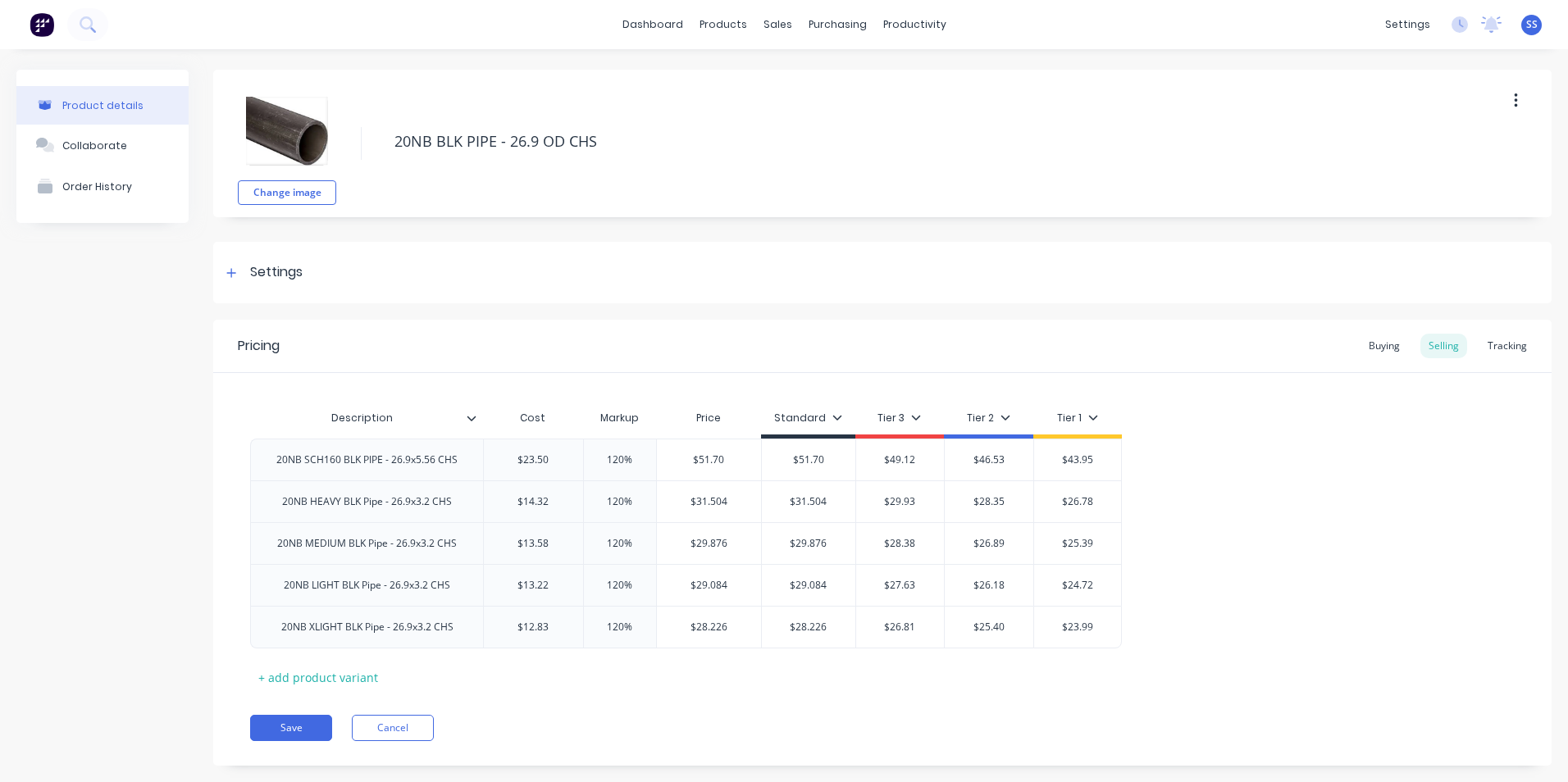
drag, startPoint x: 440, startPoint y: 551, endPoint x: 133, endPoint y: 537, distance: 307.3
click at [133, 537] on div "Product details Collaborate Order History" at bounding box center [102, 430] width 173 height 721
click at [440, 550] on div "20NB MEDIUM BLK Pipe - 26.9x3.2 CHS" at bounding box center [367, 544] width 206 height 21
click at [431, 548] on div "20NB MEDIUM BLK Pipe - 26.9x3.2 CHS" at bounding box center [367, 544] width 206 height 21
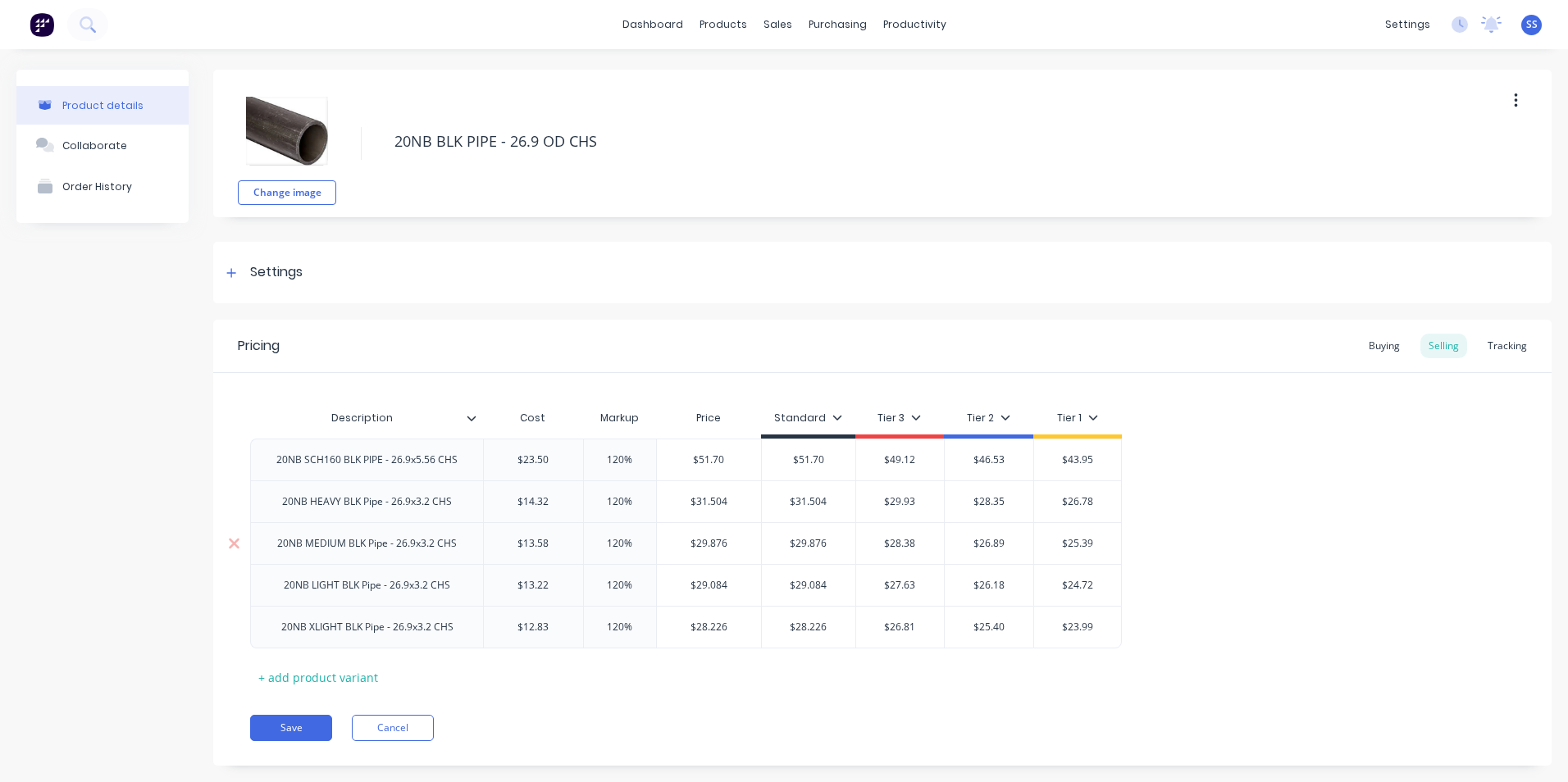
click at [405, 556] on div "20NB MEDIUM BLK Pipe - 26.9x3.2 CHS" at bounding box center [367, 543] width 233 height 42
click at [230, 267] on icon at bounding box center [230, 272] width 10 height 12
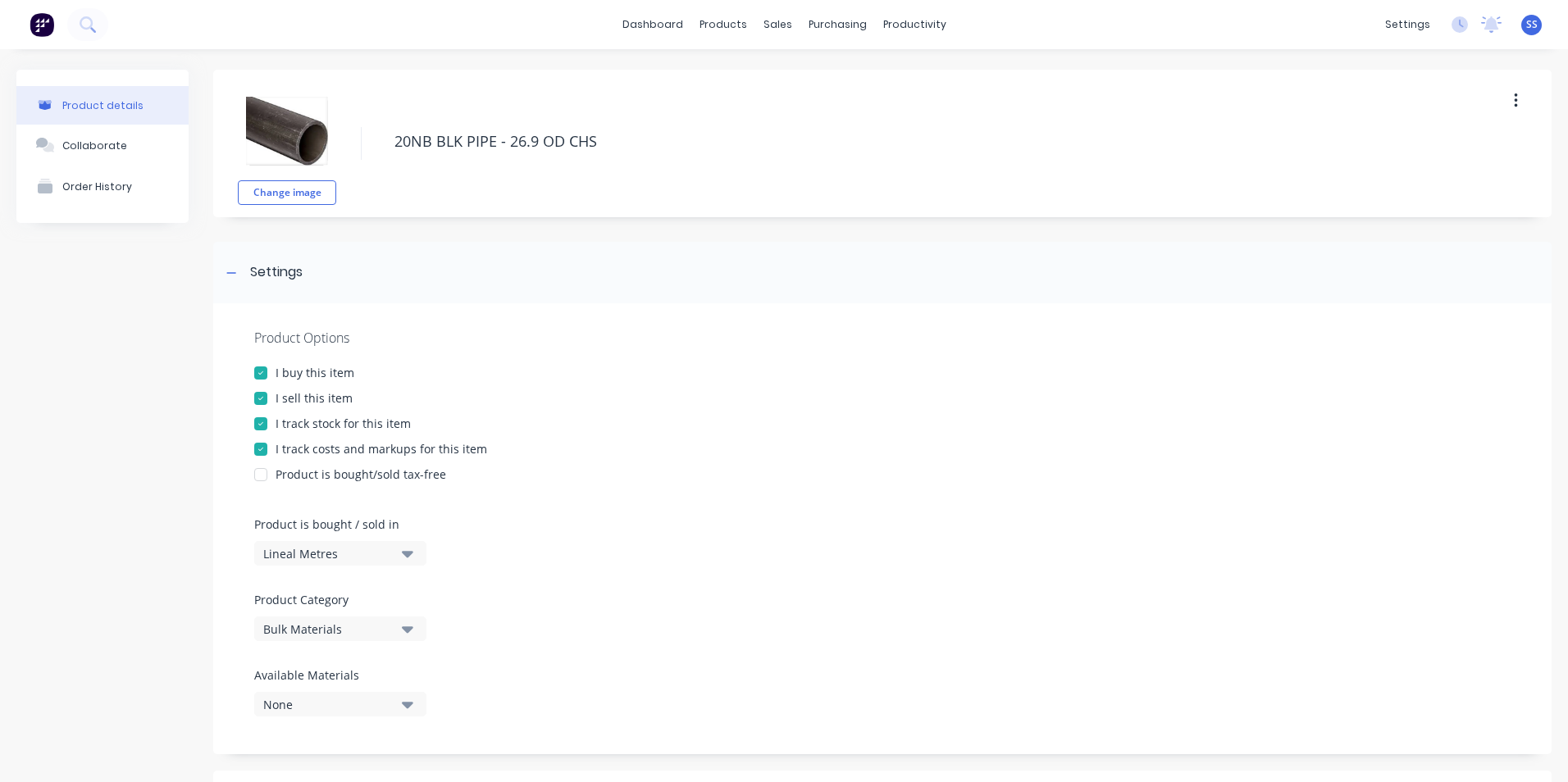
click at [59, 426] on div "Product details Collaborate Order History" at bounding box center [102, 778] width 173 height 1417
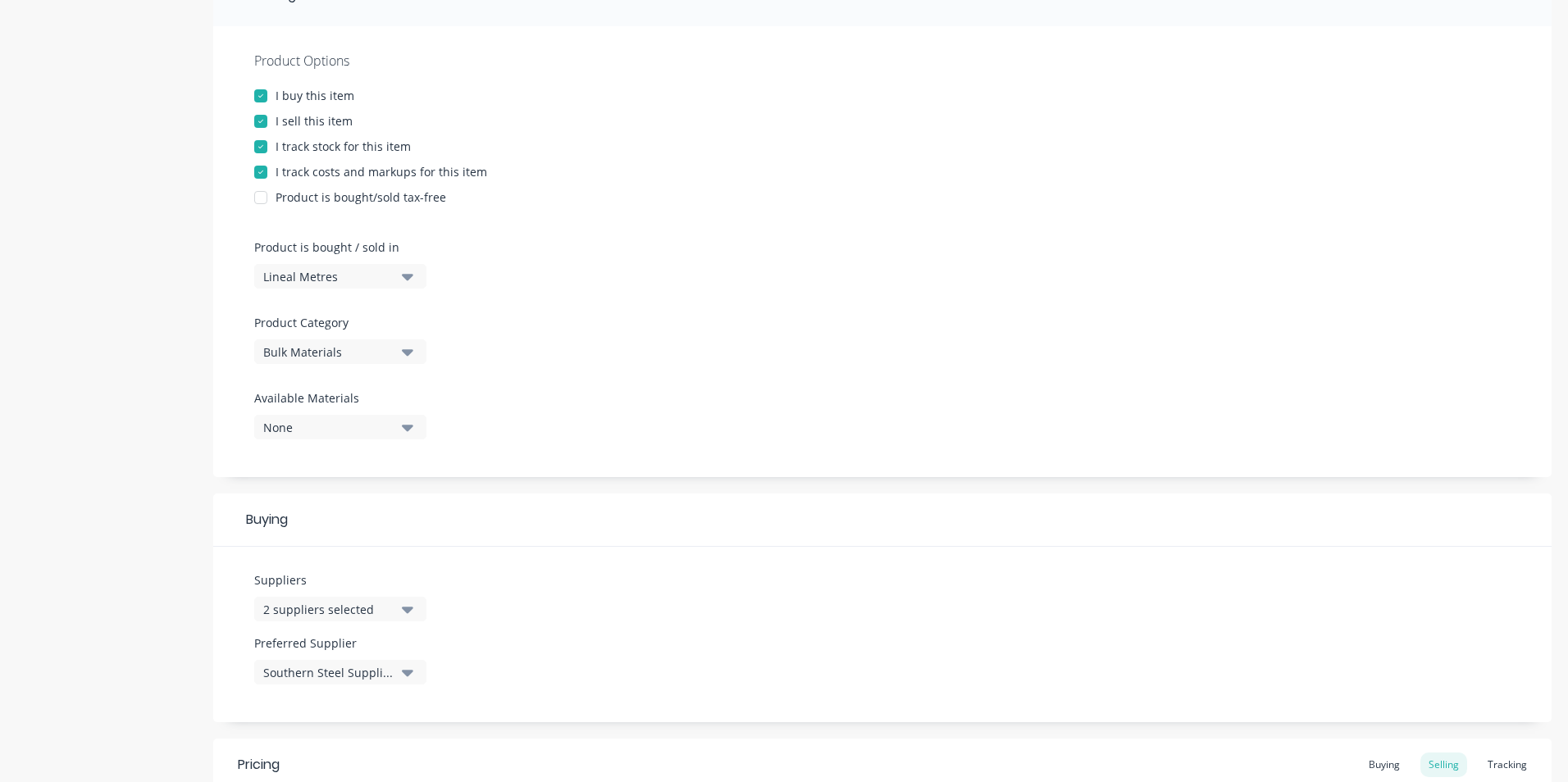
scroll to position [246, 0]
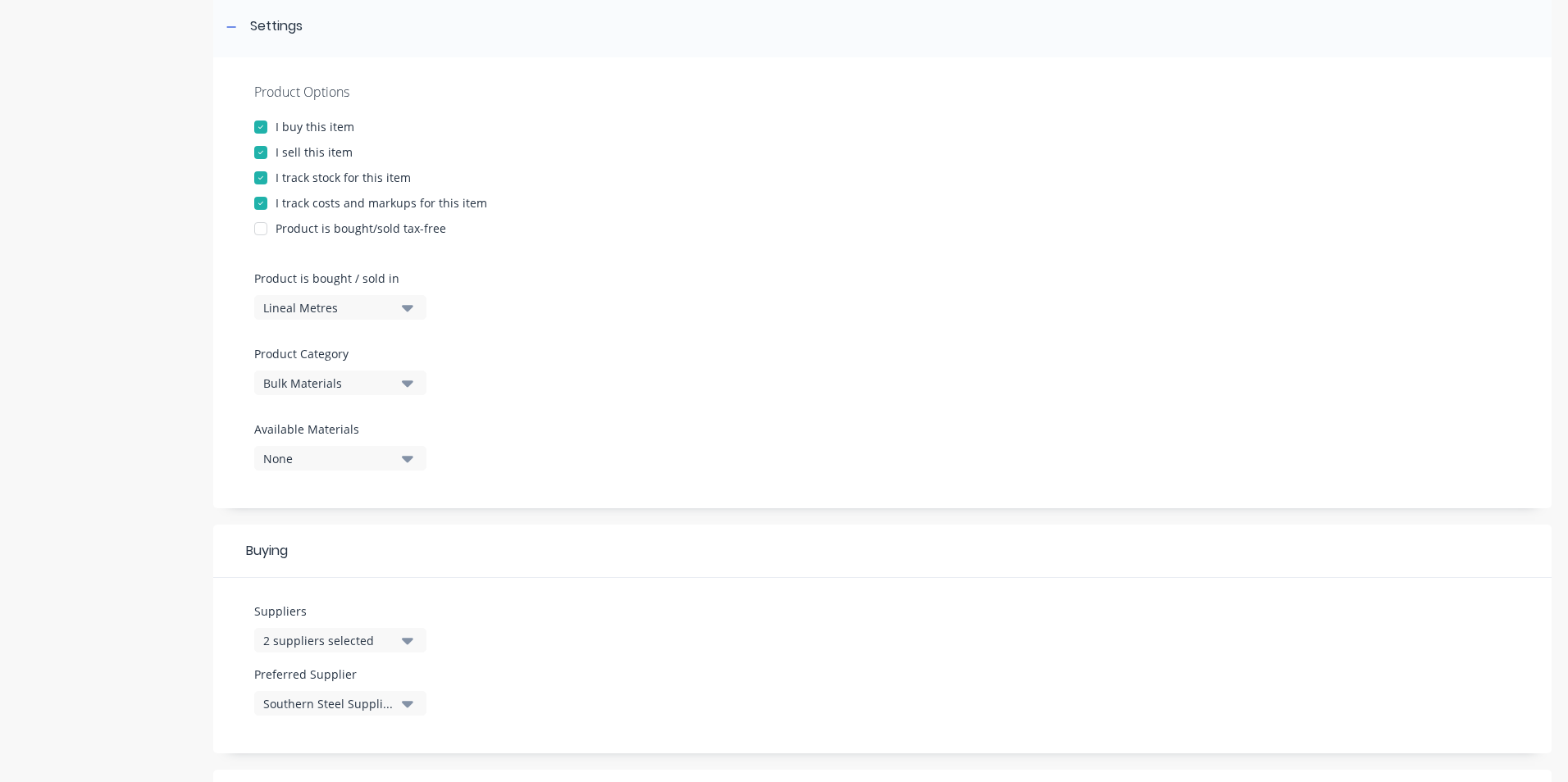
click at [260, 201] on div at bounding box center [261, 203] width 33 height 33
click at [259, 199] on div at bounding box center [261, 203] width 33 height 33
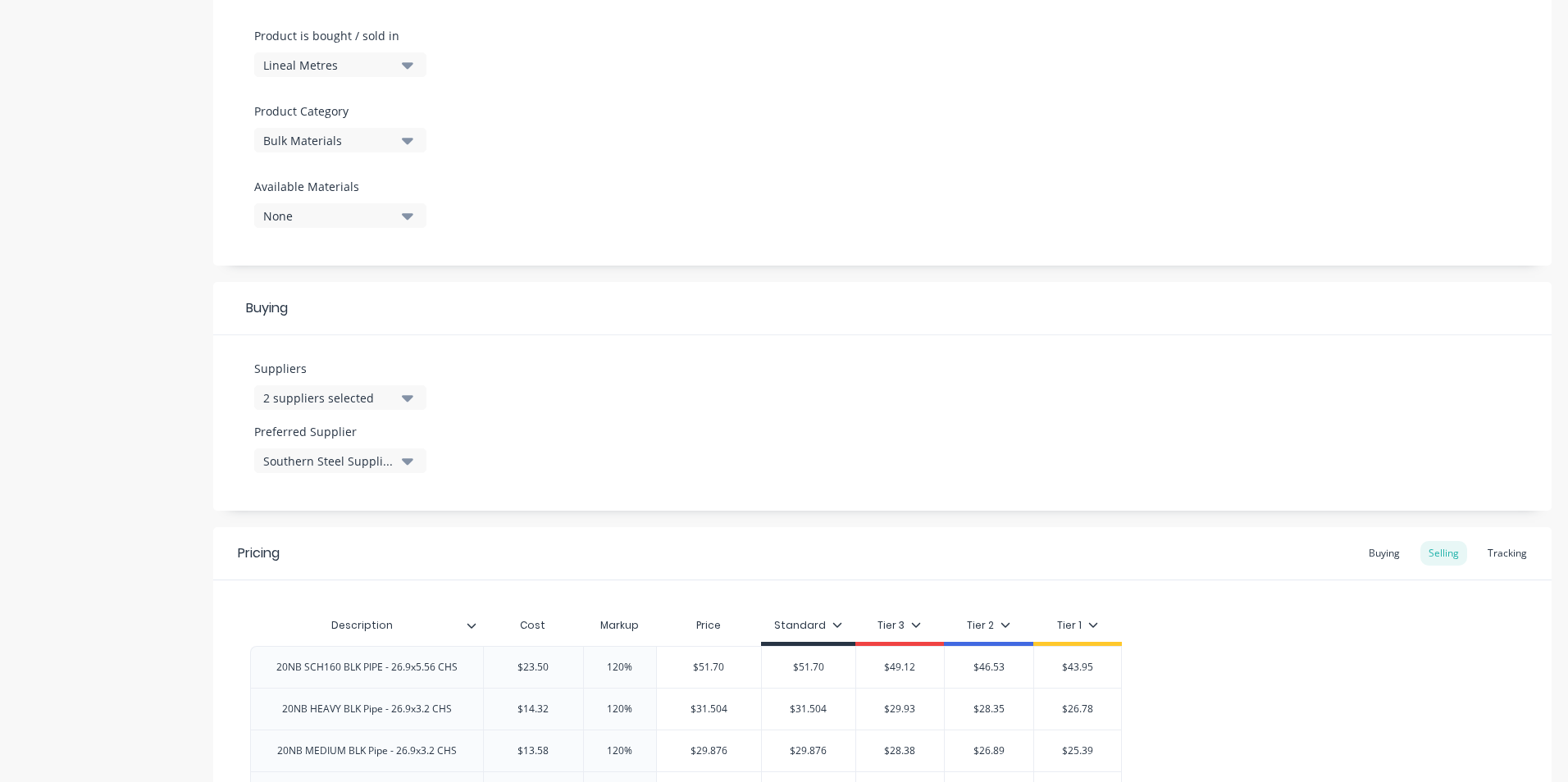
scroll to position [656, 0]
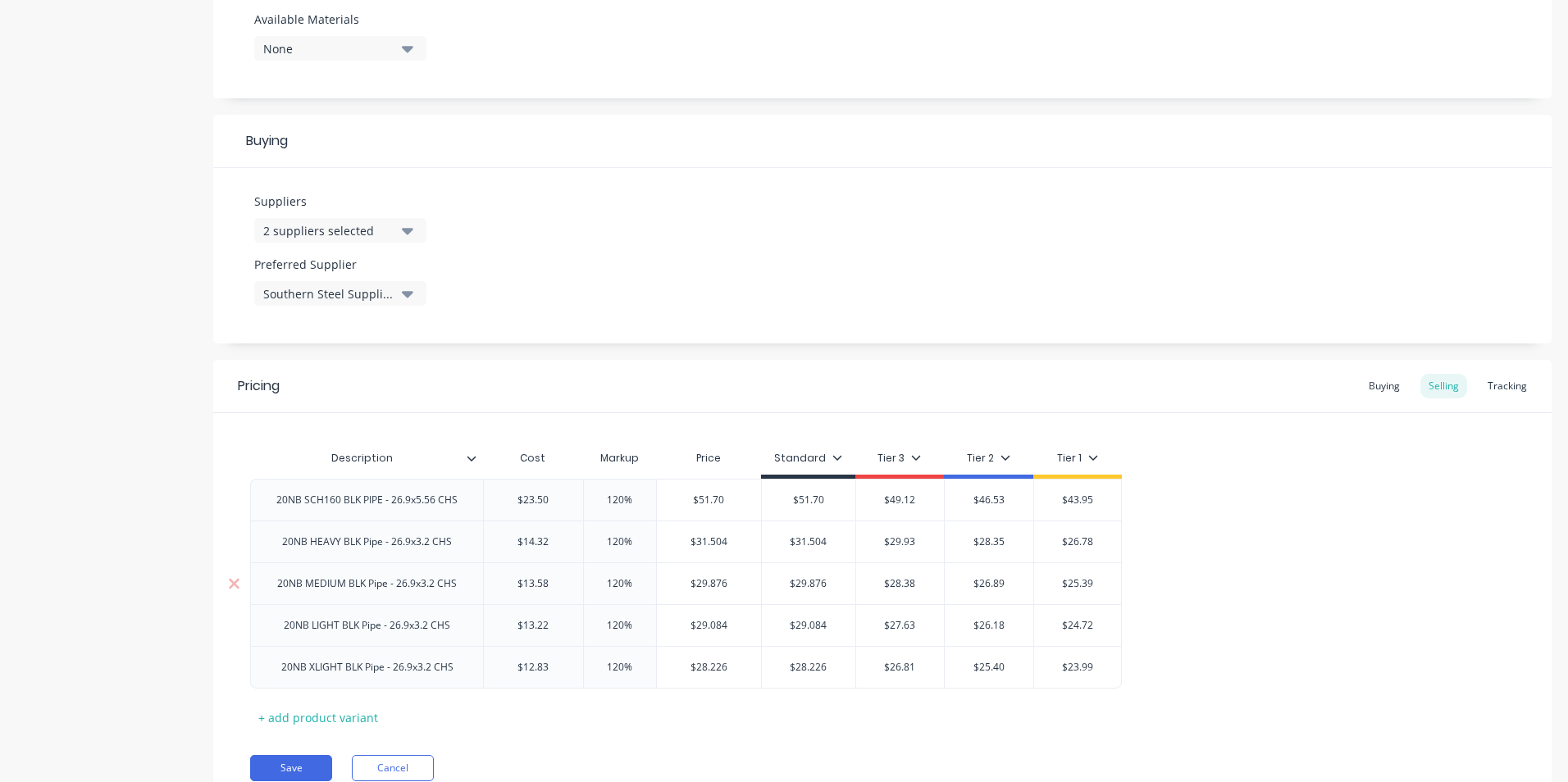
click at [366, 587] on div "20NB MEDIUM BLK Pipe - 26.9x3.2 CHS" at bounding box center [367, 584] width 206 height 21
click at [356, 591] on div "20NB MEDIUM BLK Pipe - 26.9x3.2 CHS" at bounding box center [367, 584] width 206 height 21
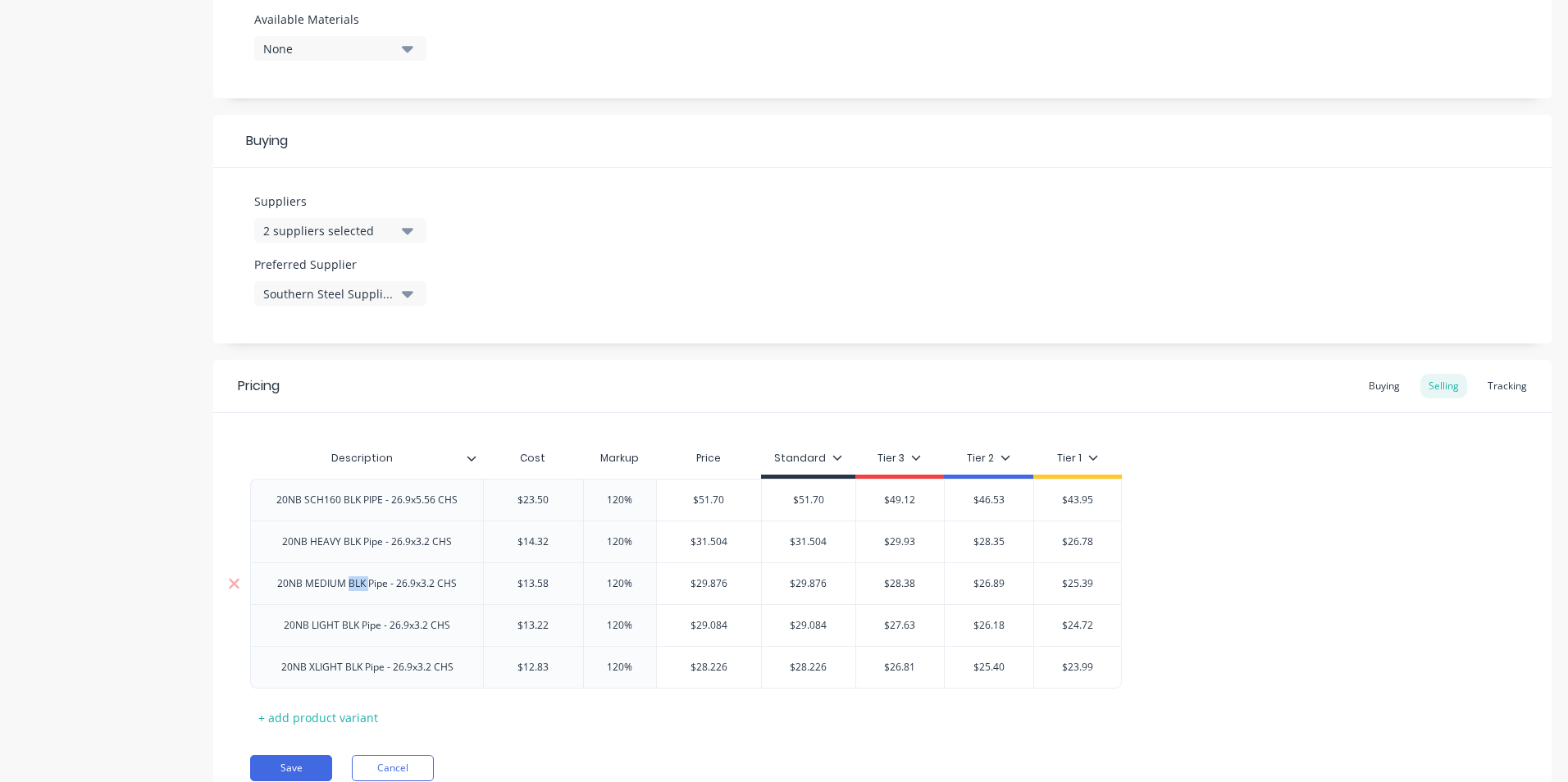
click at [356, 591] on div "20NB MEDIUM BLK Pipe - 26.9x3.2 CHS" at bounding box center [367, 584] width 206 height 21
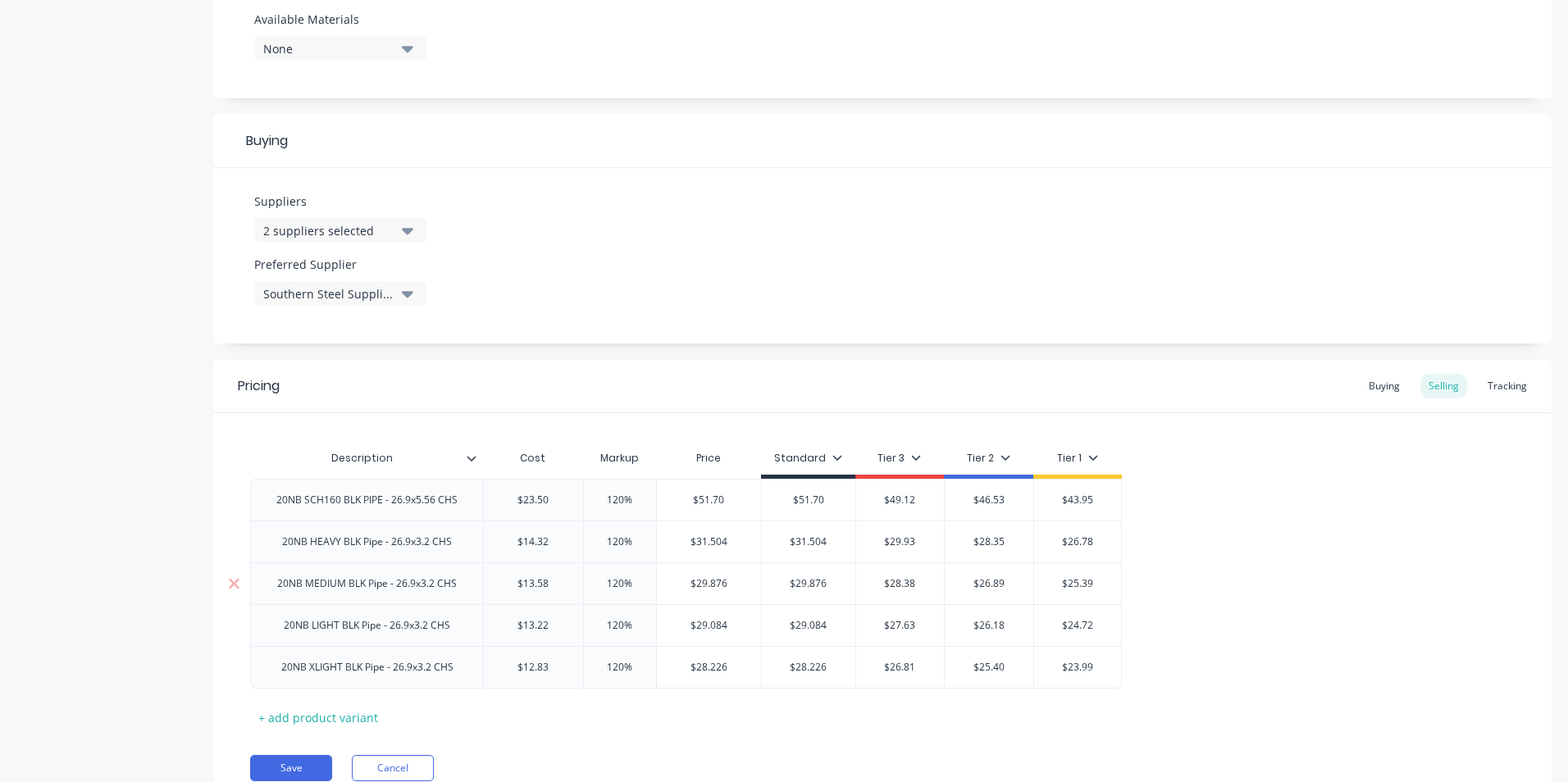
click at [392, 593] on div "20NB MEDIUM BLK Pipe - 26.9x3.2 CHS" at bounding box center [367, 584] width 206 height 21
drag, startPoint x: 394, startPoint y: 593, endPoint x: 137, endPoint y: 705, distance: 280.3
click at [137, 705] on div "Product details Collaborate Order History" at bounding box center [102, 122] width 173 height 1417
click at [401, 584] on div "20NB MEDIUM BLK Pipe - 26.9x3.2 CHS" at bounding box center [367, 584] width 206 height 21
drag, startPoint x: 414, startPoint y: 597, endPoint x: 346, endPoint y: 594, distance: 68.1
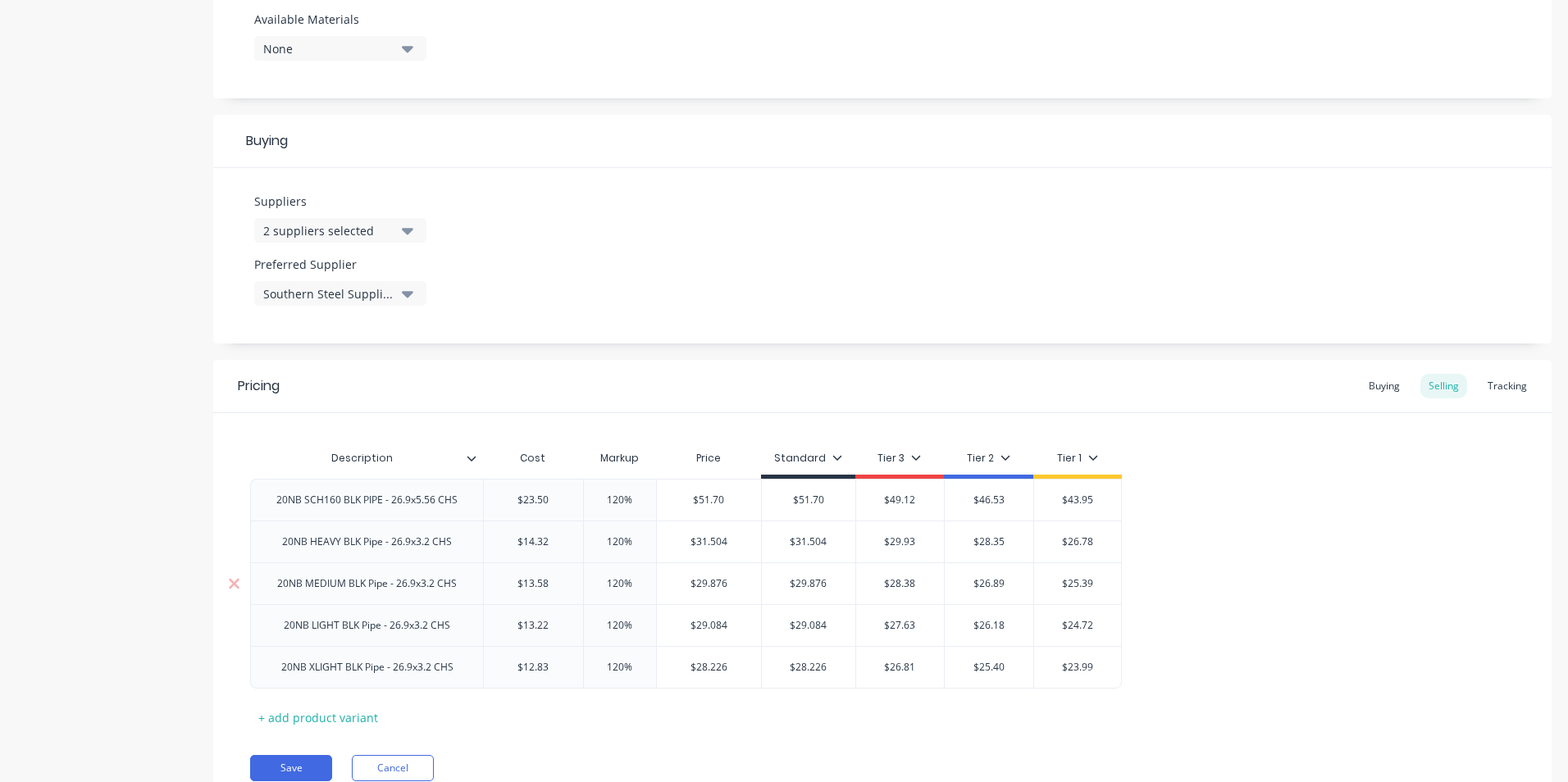
click at [346, 594] on div "20NB MEDIUM BLK Pipe - 26.9x3.2 CHS" at bounding box center [367, 583] width 233 height 42
click at [349, 591] on div "20NB MEDIUM BLK Pipe - 26.9x3.2 CHS" at bounding box center [367, 584] width 206 height 21
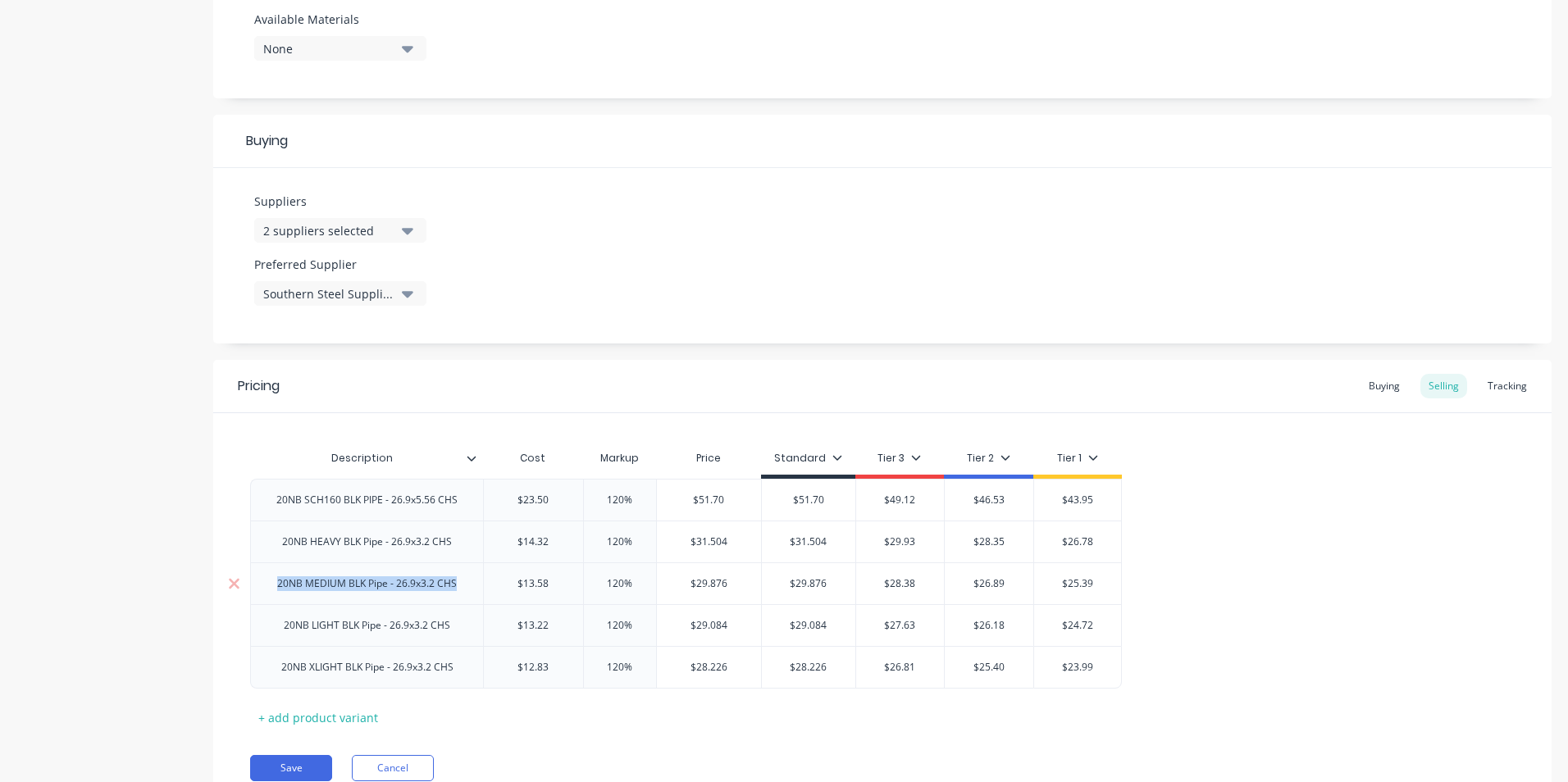
click at [349, 591] on div "20NB MEDIUM BLK Pipe - 26.9x3.2 CHS" at bounding box center [367, 584] width 206 height 21
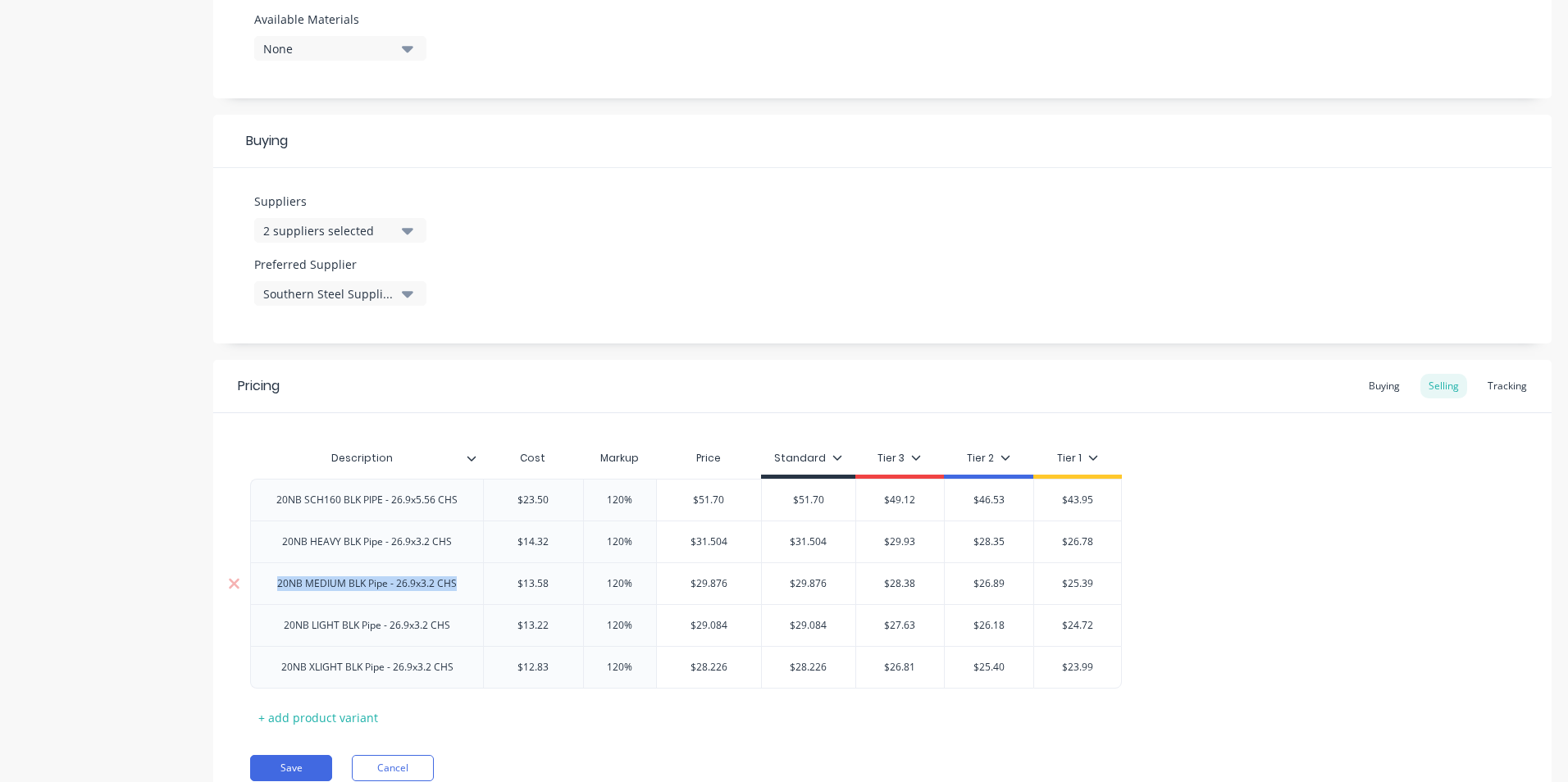
click at [349, 591] on div "20NB MEDIUM BLK Pipe - 26.9x3.2 CHS" at bounding box center [367, 584] width 206 height 21
click at [85, 653] on div "Product details Collaborate Order History" at bounding box center [102, 122] width 173 height 1417
click at [261, 715] on div "+ add product variant" at bounding box center [318, 718] width 136 height 26
click at [354, 716] on div at bounding box center [368, 709] width 82 height 21
click at [242, 714] on div at bounding box center [234, 709] width 41 height 41
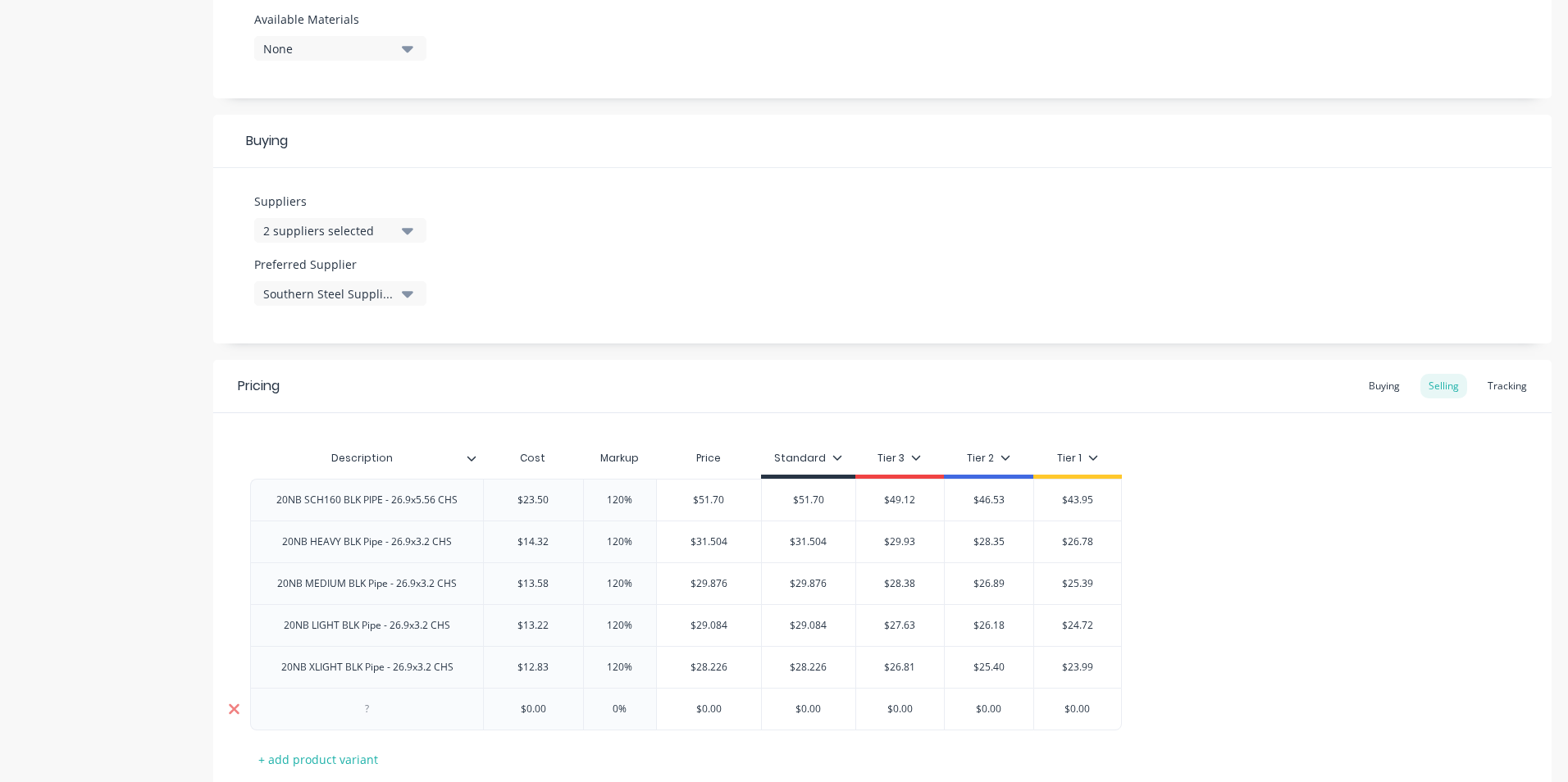
type textarea "x"
click at [383, 592] on div "20NB MEDIUM BLK Pipe - 26.9x3.2 CHS" at bounding box center [367, 584] width 206 height 21
click at [357, 640] on div "20NB LIGHT BLK Pipe - 26.9x3.2 CHS" at bounding box center [367, 625] width 233 height 42
type textarea "x"
click at [426, 633] on div "20NB LIGHT BLK Pipe - 26.9x3.2 CHS" at bounding box center [367, 625] width 193 height 21
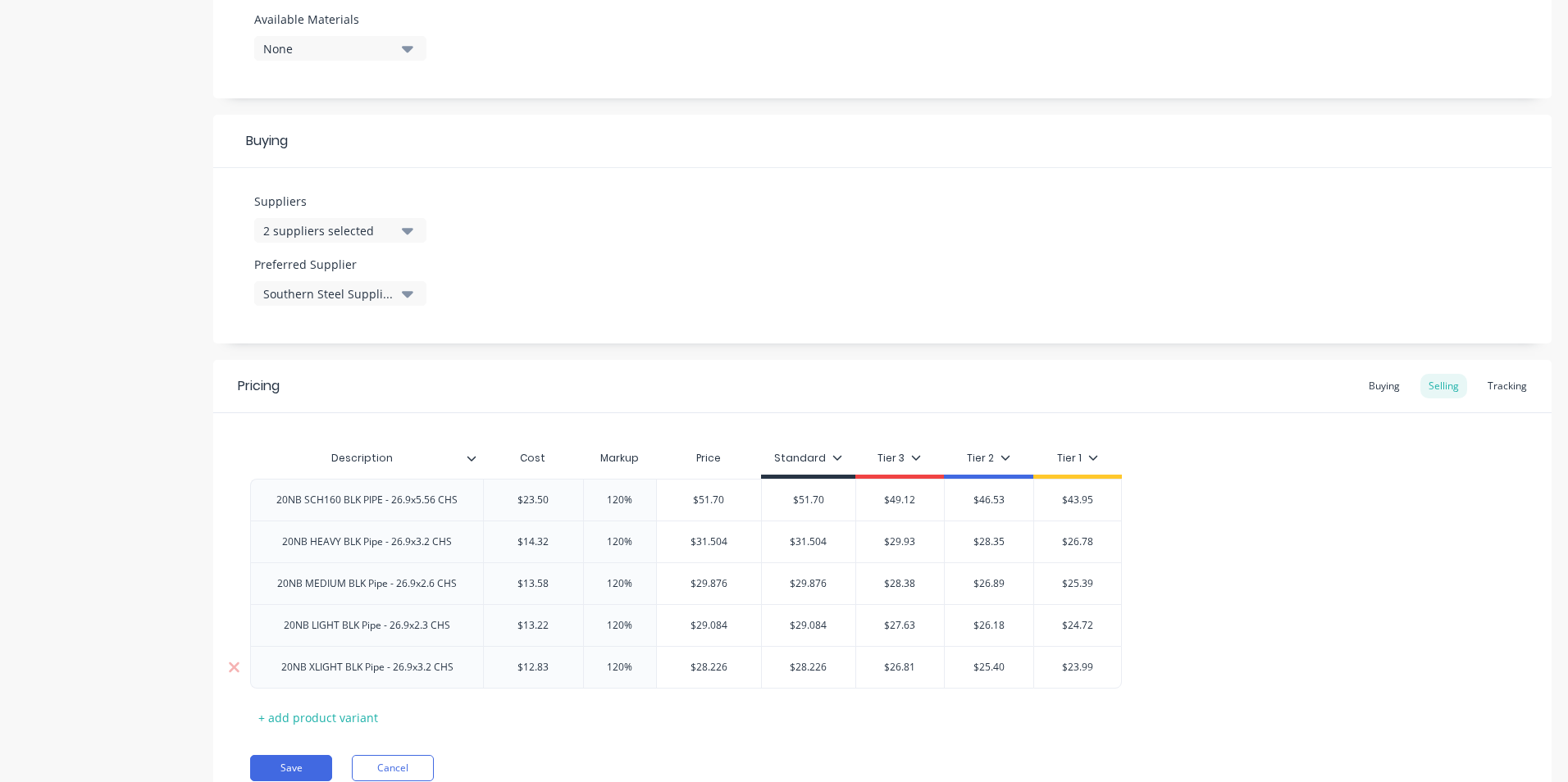
type textarea "x"
click at [431, 673] on div "20NB XLIGHT BLK Pipe - 26.9x3.2 CHS" at bounding box center [367, 667] width 198 height 21
click at [160, 527] on div "Product details Collaborate Order History" at bounding box center [102, 122] width 173 height 1417
click at [311, 762] on button "Save" at bounding box center [291, 768] width 82 height 26
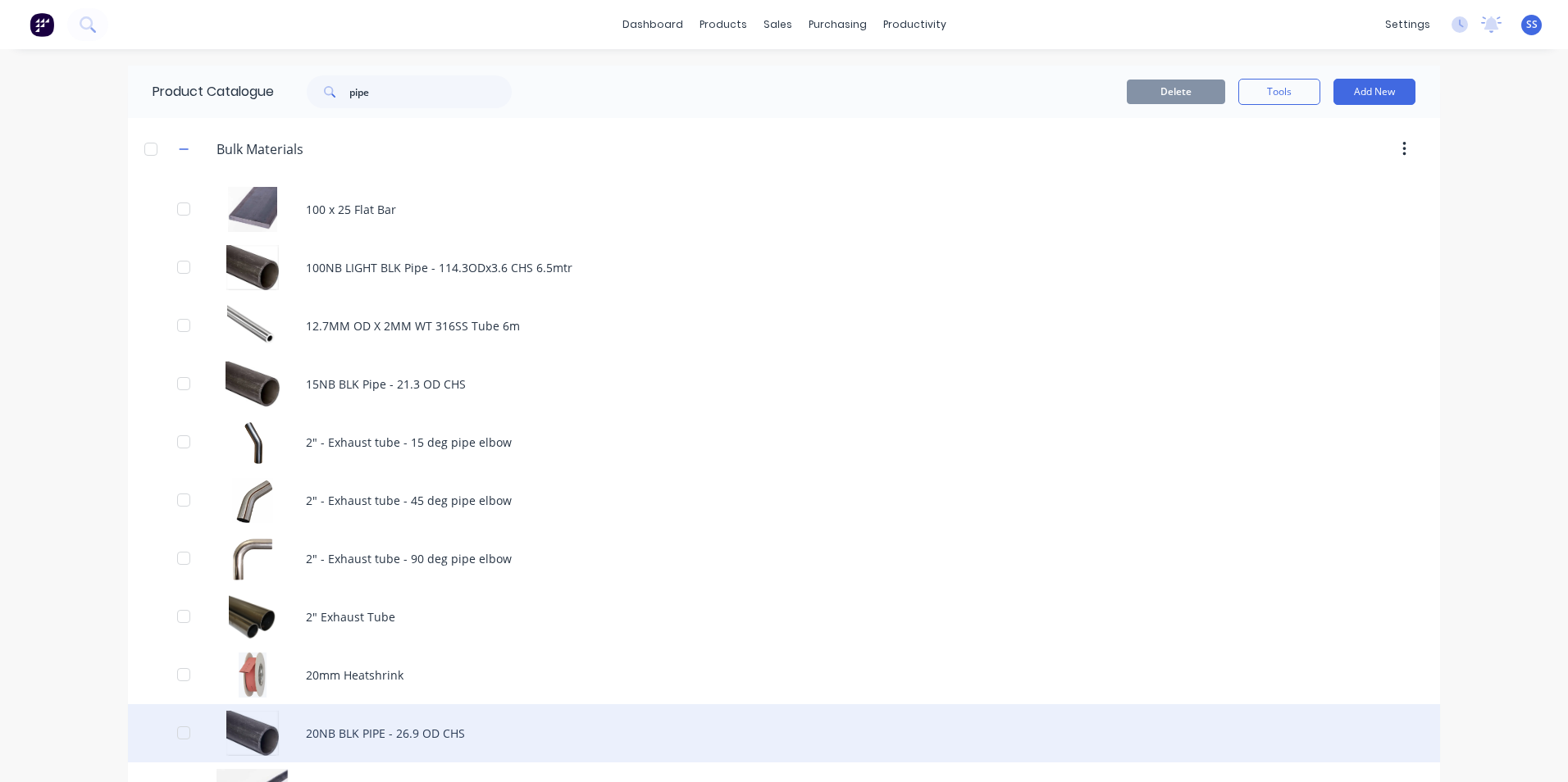
click at [383, 738] on div "20NB BLK PIPE - 26.9 OD CHS" at bounding box center [784, 733] width 1313 height 58
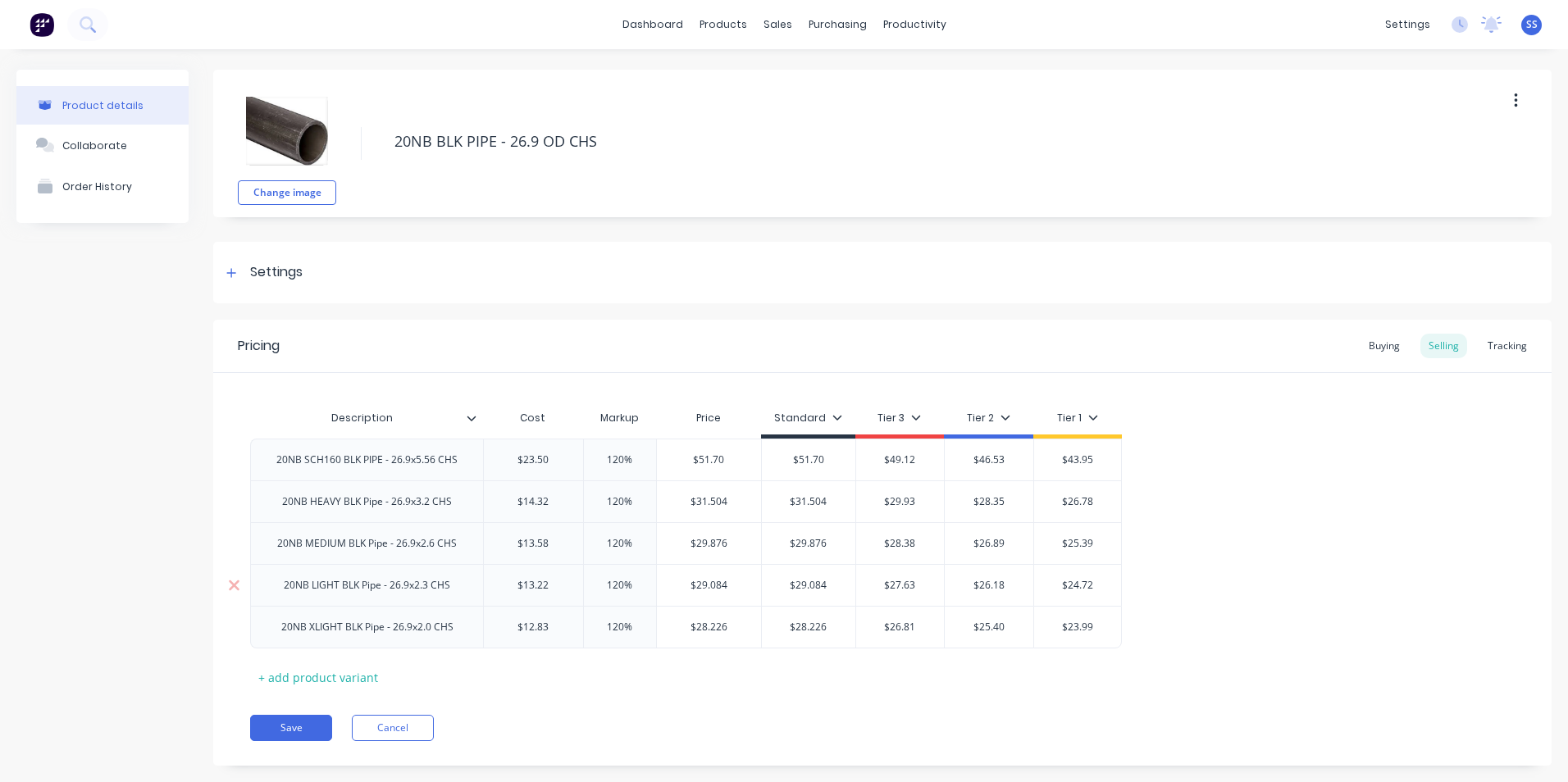
type textarea "x"
drag, startPoint x: 151, startPoint y: 305, endPoint x: 236, endPoint y: 261, distance: 95.7
click at [151, 305] on div "Product details Collaborate Order History" at bounding box center [102, 430] width 173 height 721
